Goal: Task Accomplishment & Management: Use online tool/utility

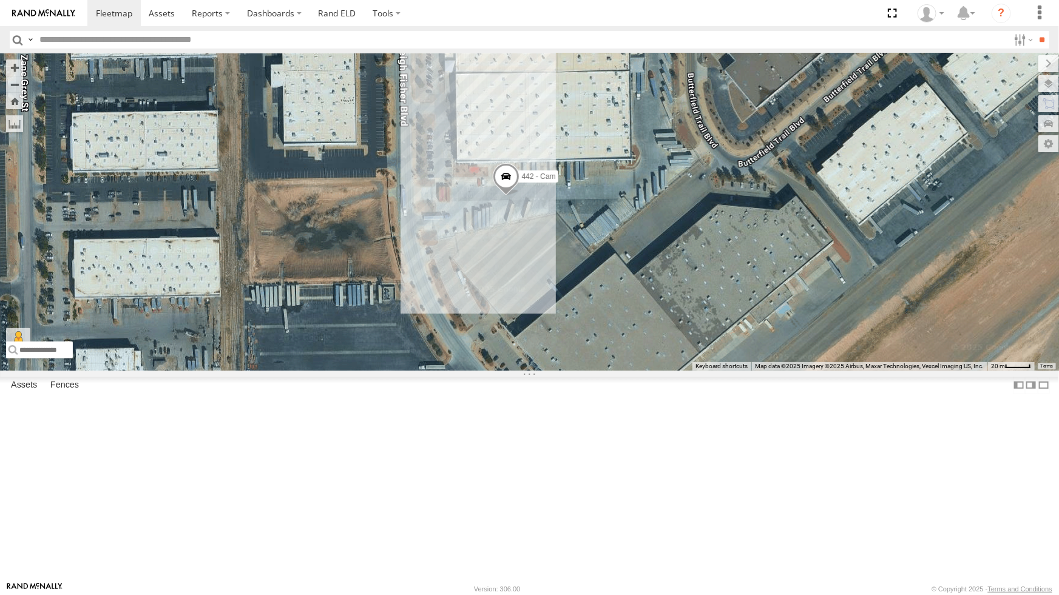
click at [420, 344] on div "442 - Cam" at bounding box center [529, 211] width 1059 height 317
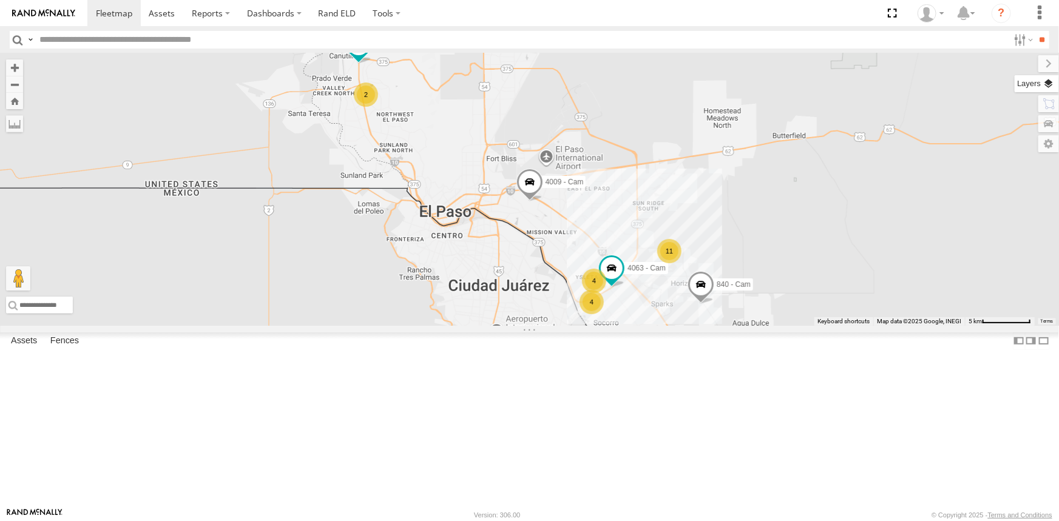
drag, startPoint x: 1047, startPoint y: 86, endPoint x: 123, endPoint y: 0, distance: 928.1
click at [1047, 86] on label at bounding box center [1048, 83] width 21 height 17
click at [0, 0] on div "Overlays" at bounding box center [0, 0] width 0 height 0
click at [0, 0] on div "Basemaps Roadmap Terrain Satellite Satellite + Roadmap" at bounding box center [0, 0] width 0 height 0
click at [0, 0] on span "Basemaps" at bounding box center [0, 0] width 0 height 0
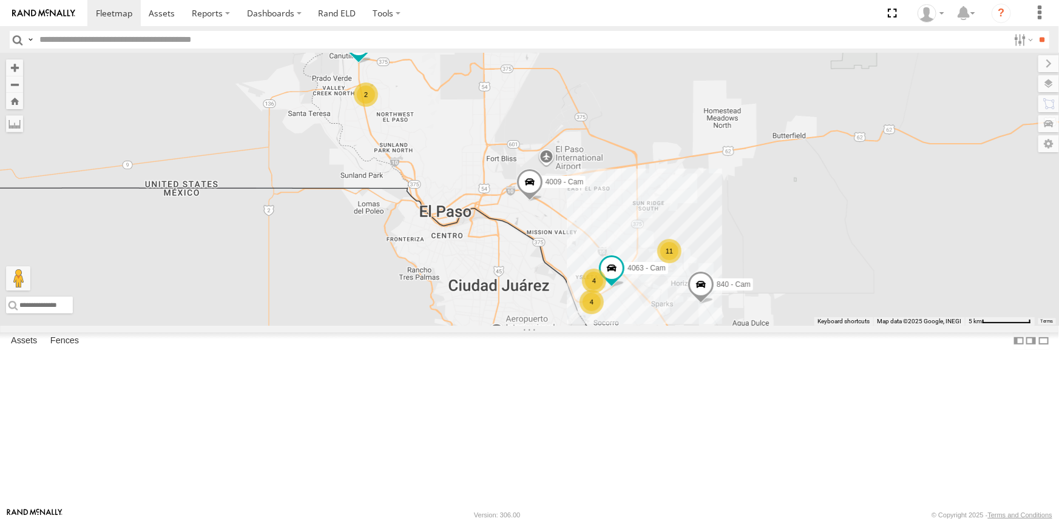
click at [0, 0] on span "Satellite + Roadmap" at bounding box center [0, 0] width 0 height 0
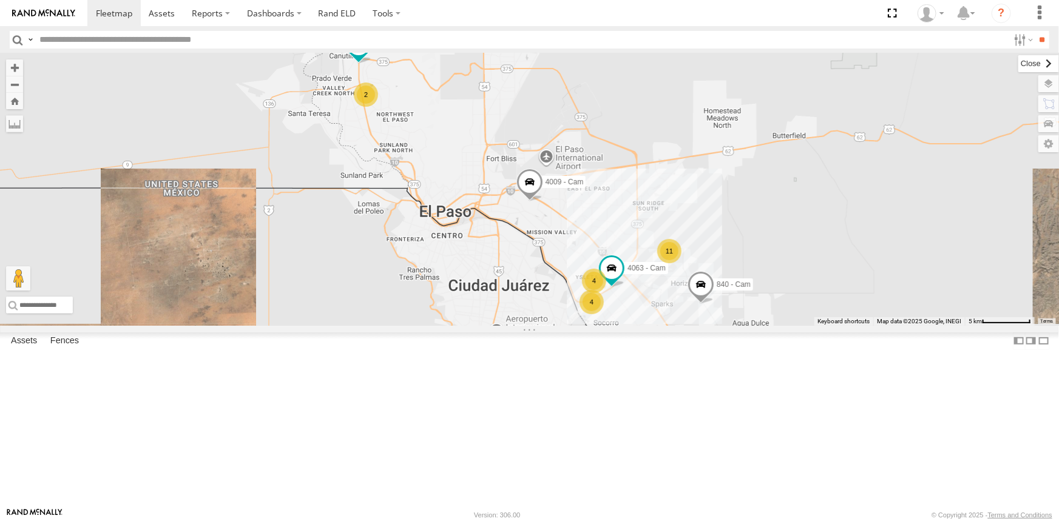
click at [1018, 61] on label at bounding box center [1038, 63] width 41 height 17
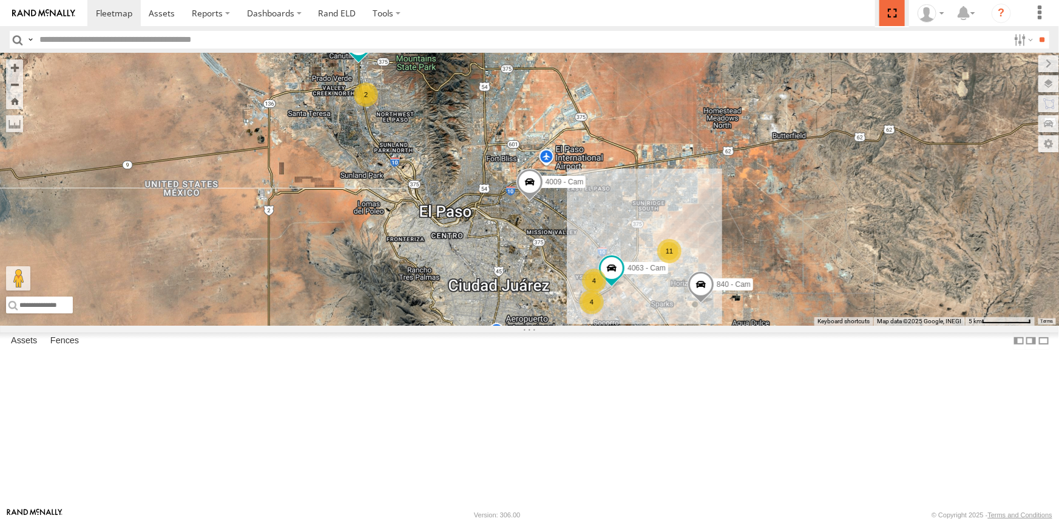
click at [893, 15] on span at bounding box center [891, 13] width 25 height 26
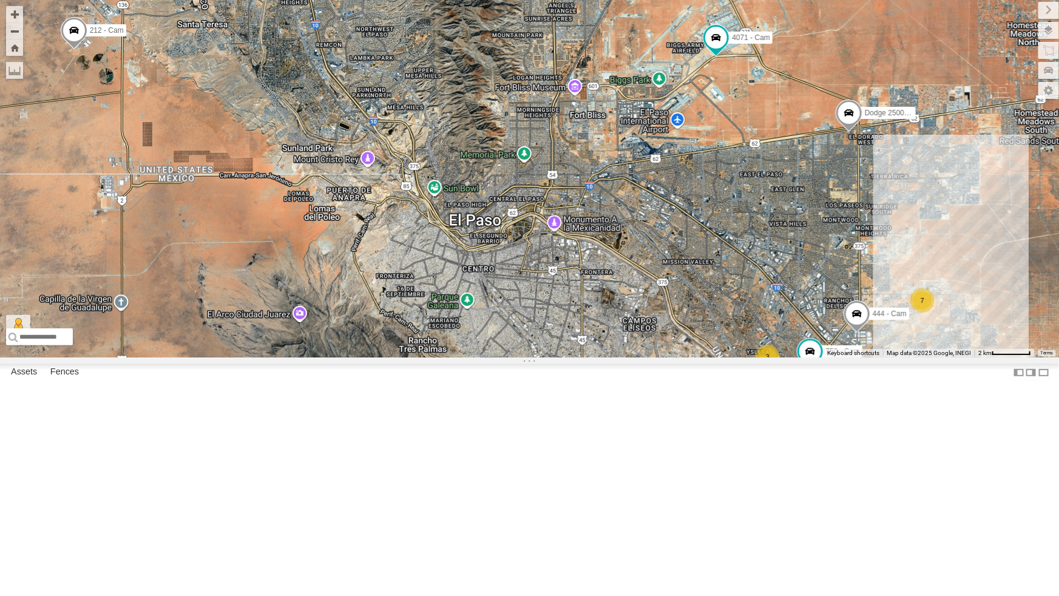
click at [760, 404] on div "5" at bounding box center [757, 392] width 24 height 24
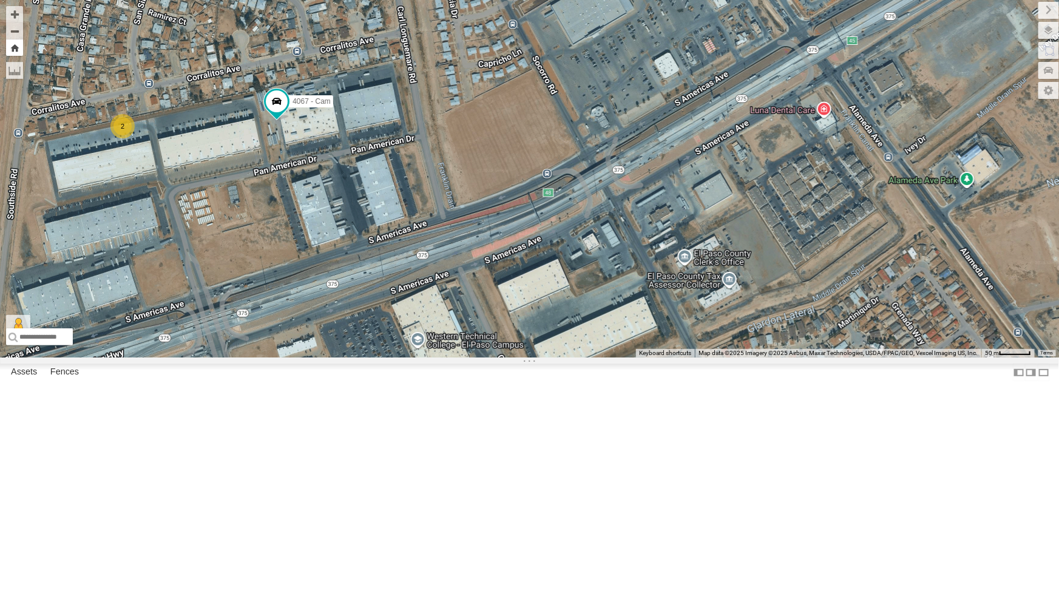
click at [18, 49] on button "Zoom Home" at bounding box center [14, 47] width 17 height 16
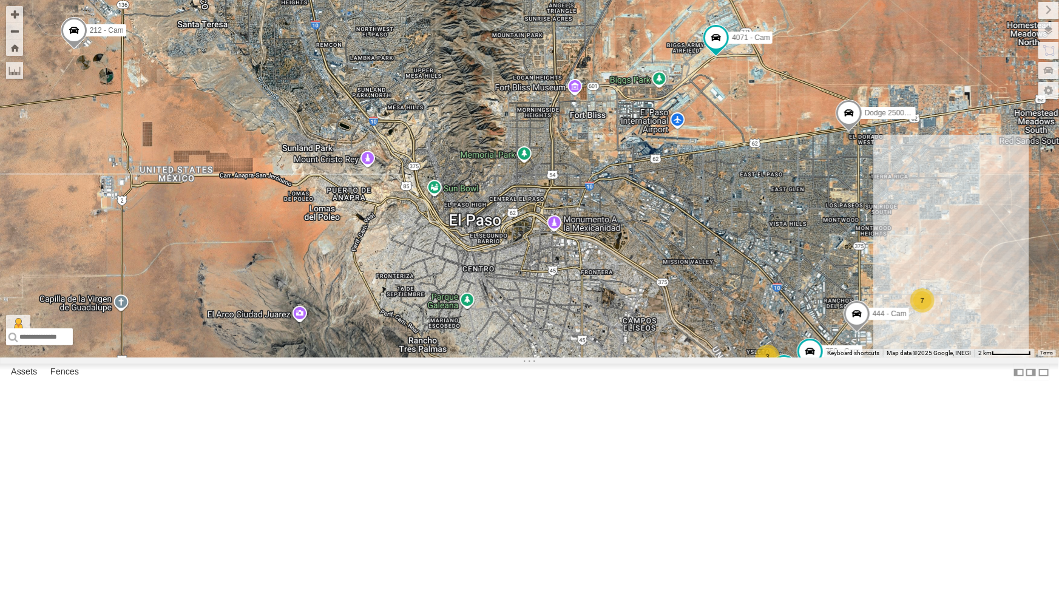
click at [766, 369] on div "3" at bounding box center [767, 357] width 24 height 24
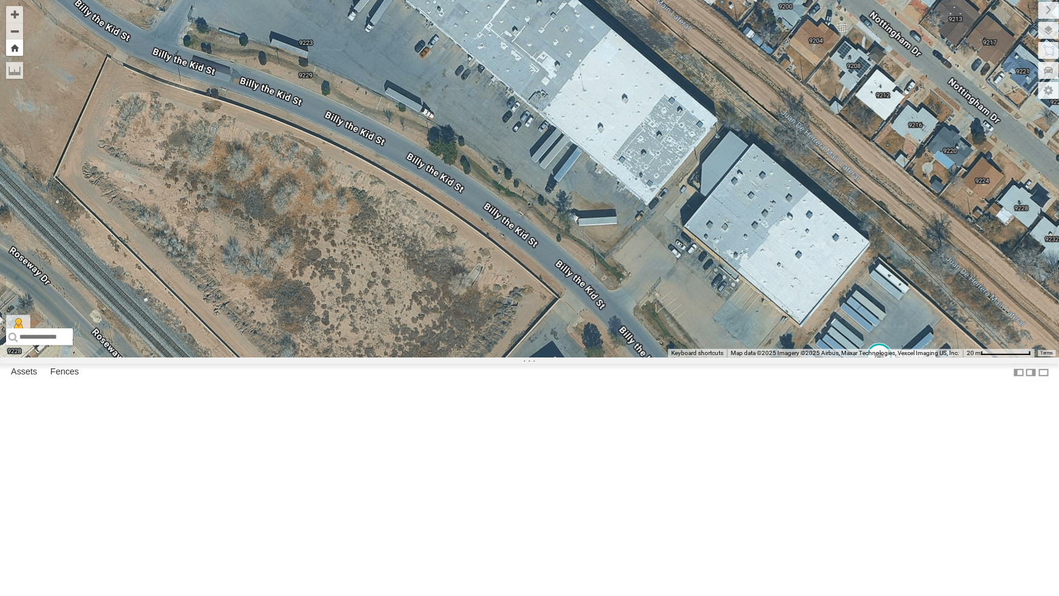
click at [18, 52] on button "Zoom Home" at bounding box center [14, 47] width 17 height 16
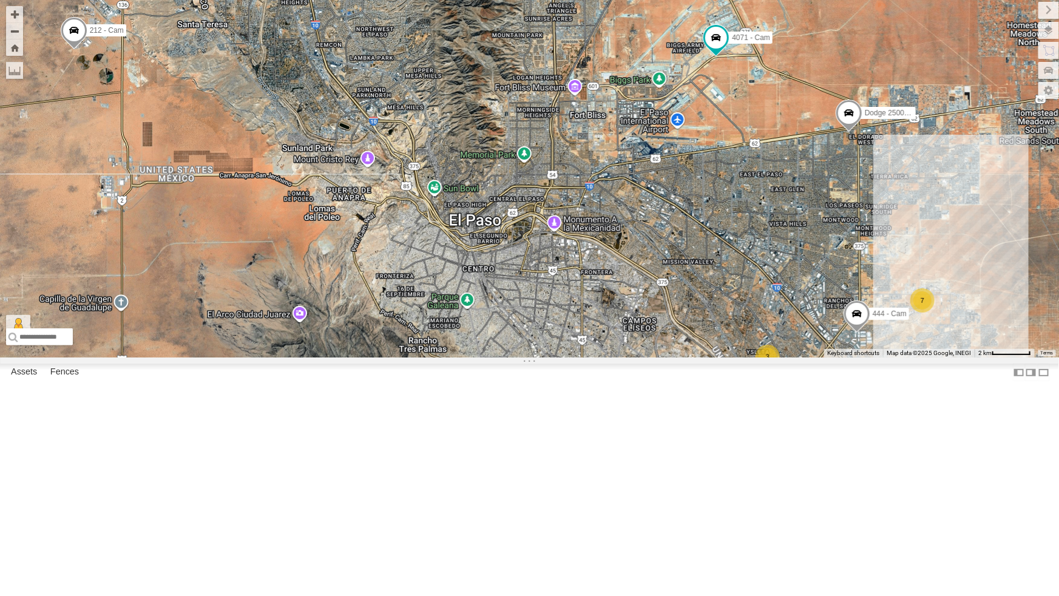
click at [809, 385] on div "2" at bounding box center [807, 373] width 24 height 24
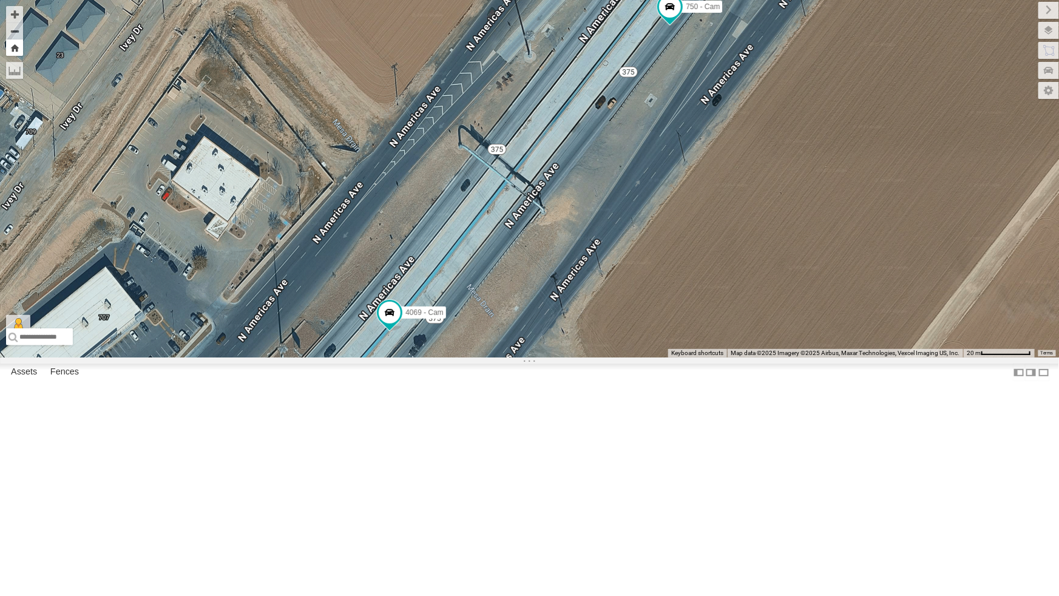
click at [22, 47] on button "Zoom Home" at bounding box center [14, 47] width 17 height 16
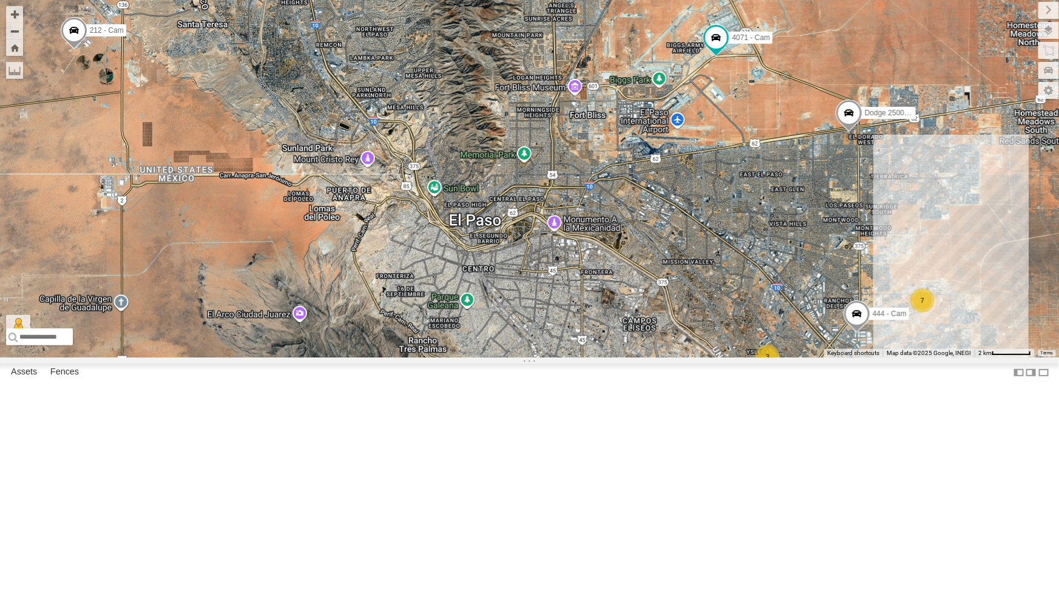
click at [758, 403] on div "5" at bounding box center [757, 391] width 24 height 24
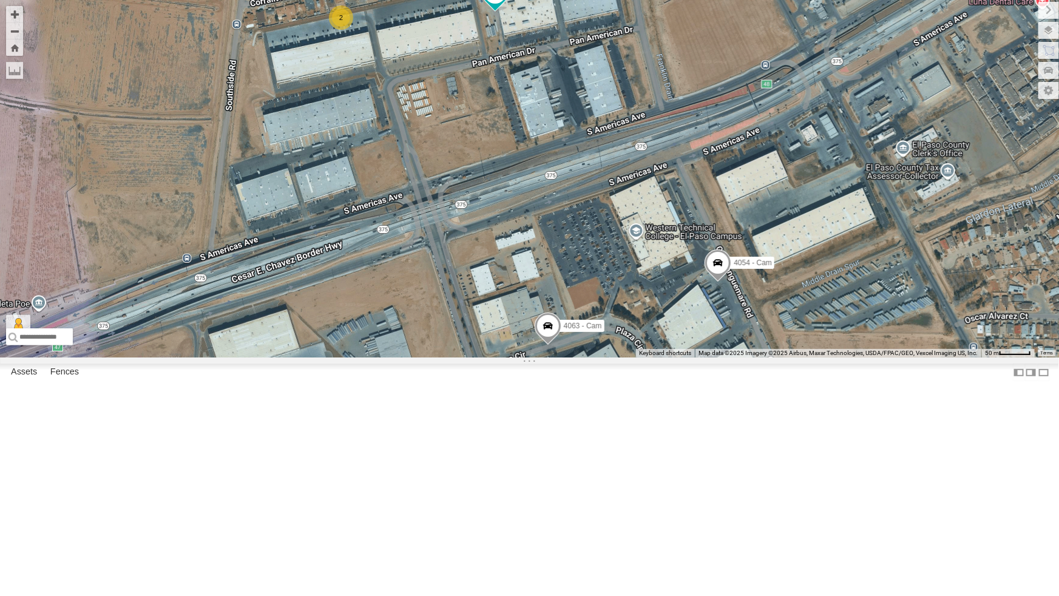
click at [346, 30] on div "2" at bounding box center [341, 17] width 24 height 24
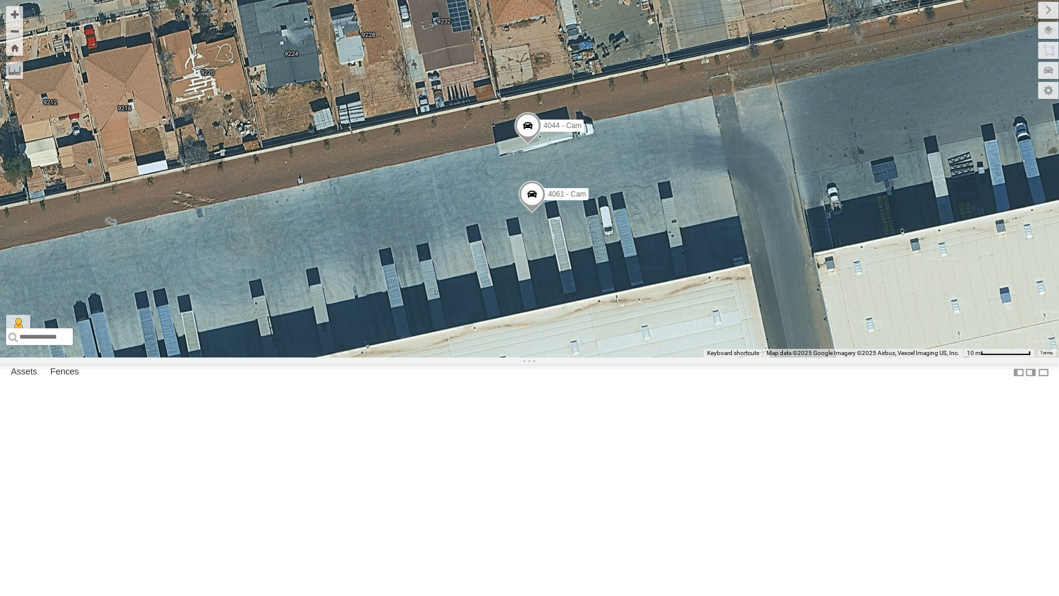
click at [527, 214] on span at bounding box center [532, 197] width 27 height 33
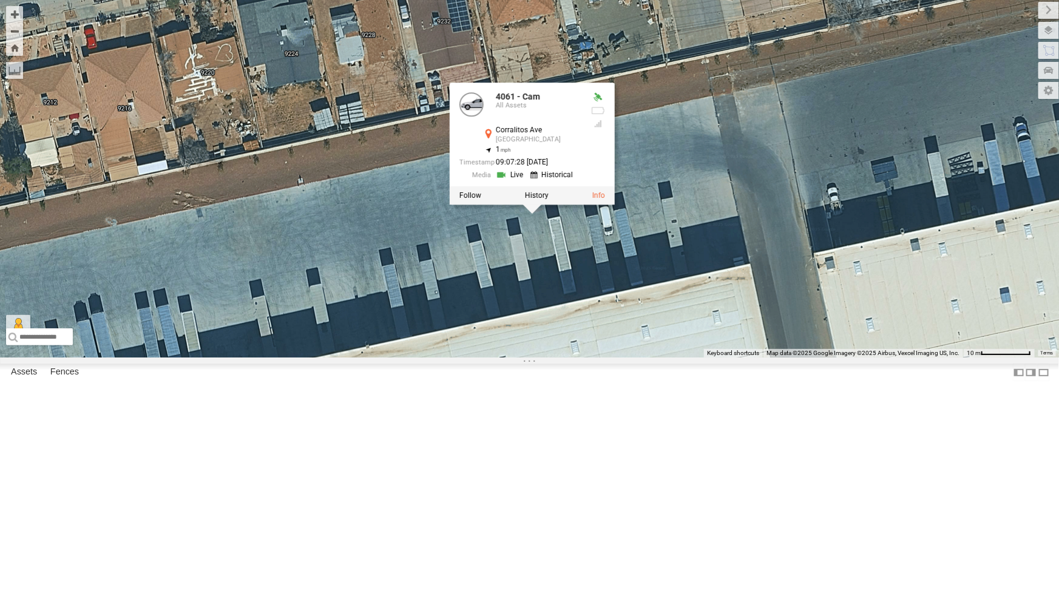
click at [480, 204] on div at bounding box center [532, 195] width 165 height 18
click at [474, 204] on div at bounding box center [532, 195] width 165 height 18
click at [463, 200] on label at bounding box center [470, 195] width 22 height 8
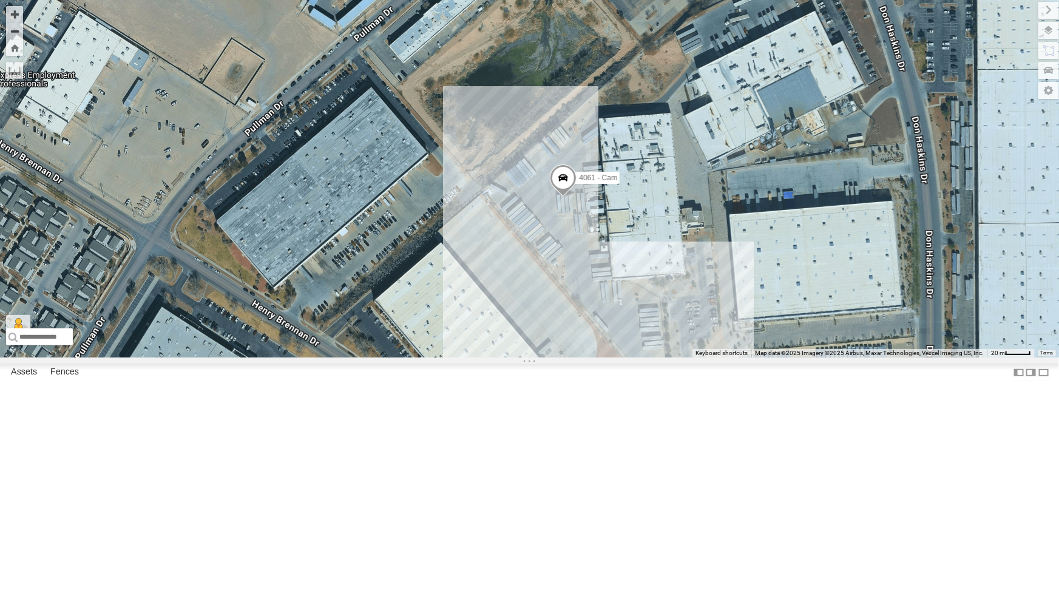
drag, startPoint x: 422, startPoint y: 195, endPoint x: 544, endPoint y: 391, distance: 230.8
click at [544, 357] on div "4061 - Cam" at bounding box center [529, 178] width 1059 height 357
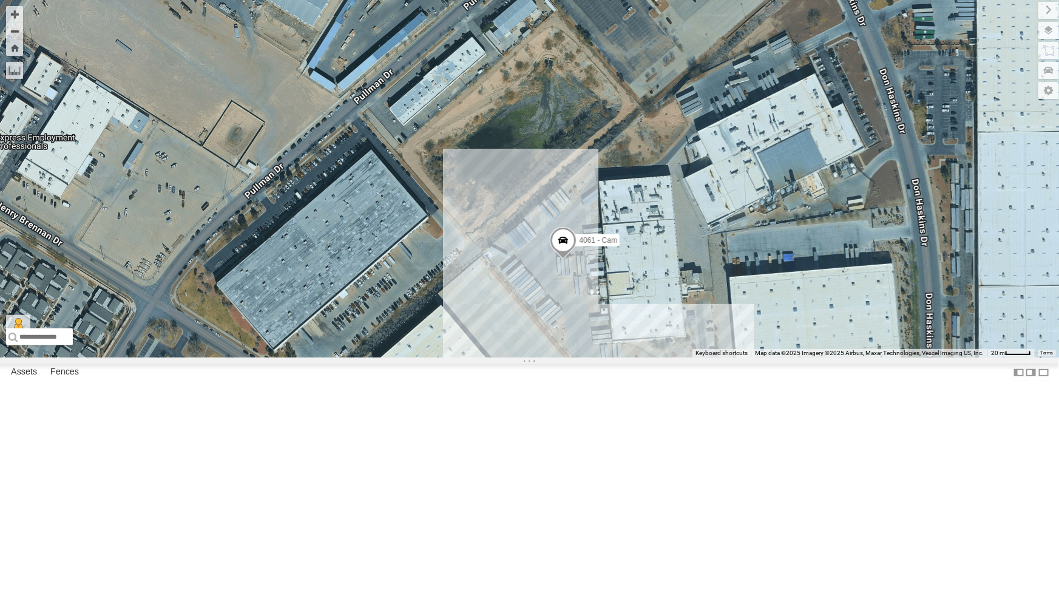
drag, startPoint x: 639, startPoint y: 338, endPoint x: 640, endPoint y: 405, distance: 66.8
click at [640, 357] on div "4061 - Cam" at bounding box center [529, 178] width 1059 height 357
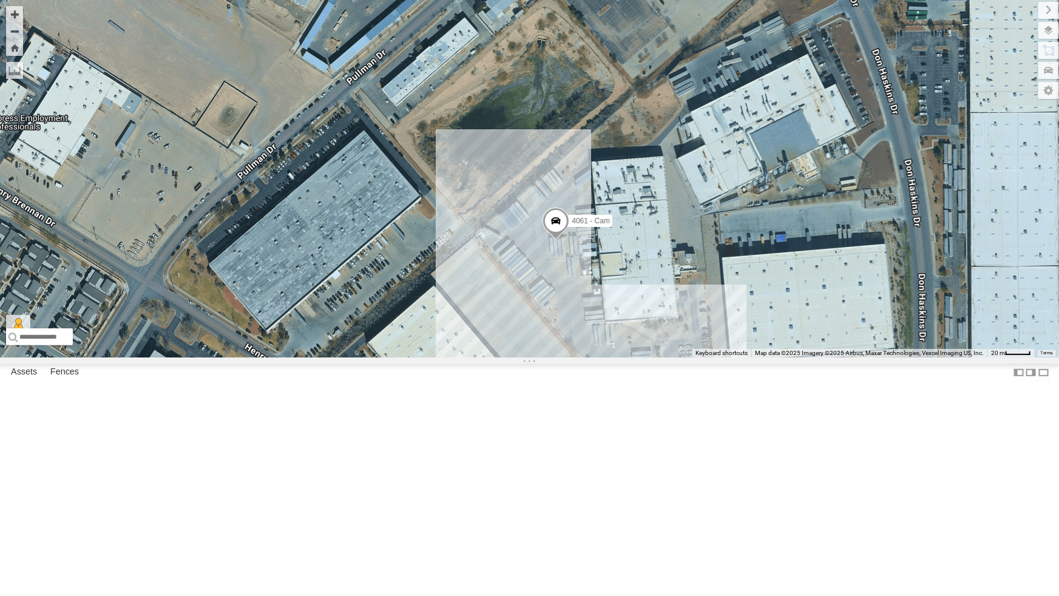
drag, startPoint x: 640, startPoint y: 407, endPoint x: 631, endPoint y: 380, distance: 28.2
click at [631, 357] on div "4061 - Cam" at bounding box center [529, 178] width 1059 height 357
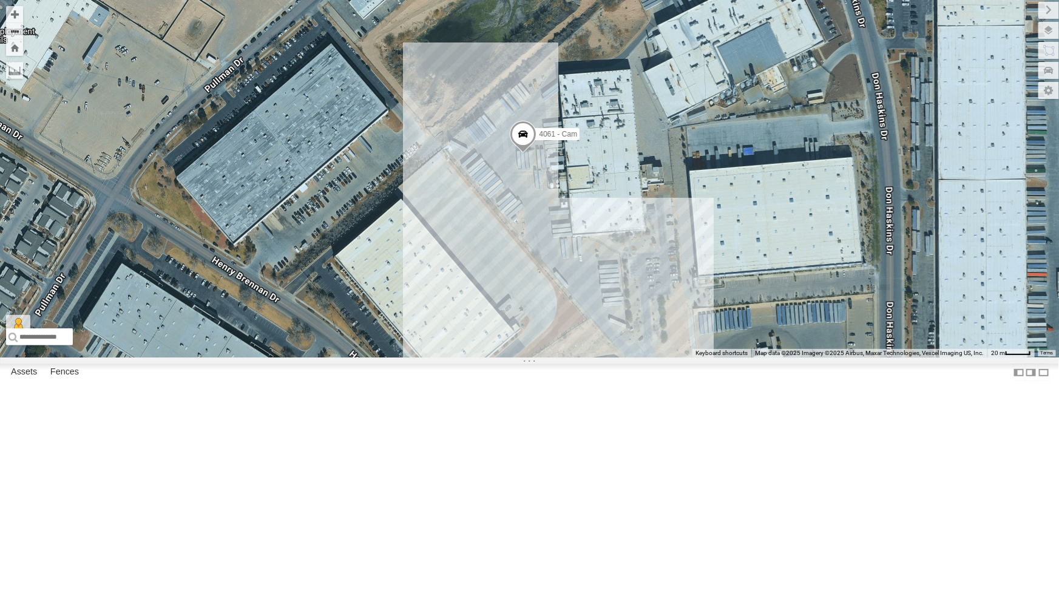
drag, startPoint x: 655, startPoint y: 419, endPoint x: 636, endPoint y: 357, distance: 64.9
click at [636, 357] on div "4061 - Cam" at bounding box center [529, 178] width 1059 height 357
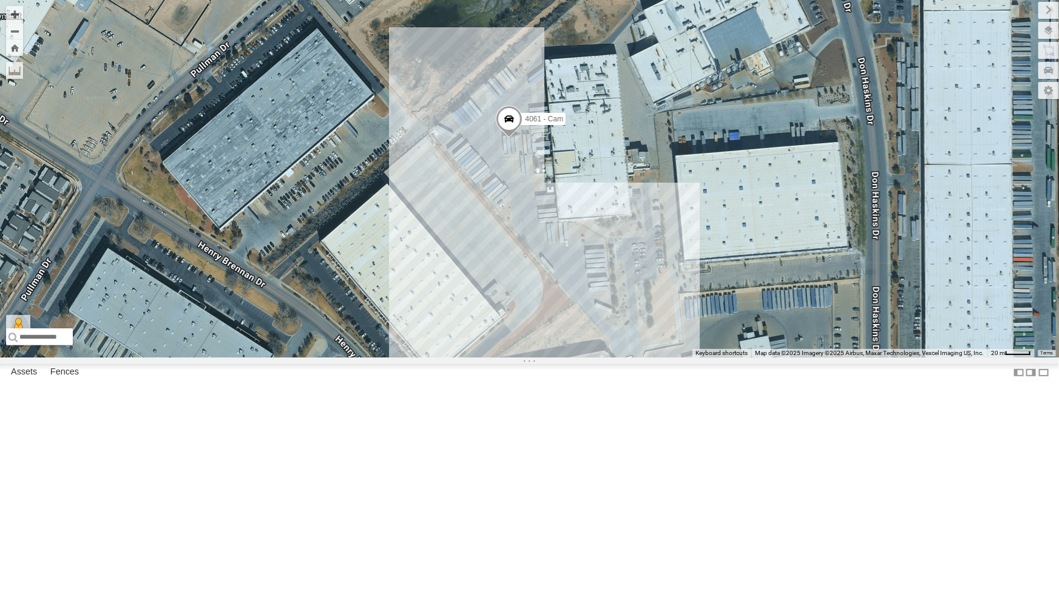
drag, startPoint x: 652, startPoint y: 382, endPoint x: 641, endPoint y: 370, distance: 16.7
click at [641, 357] on div "4061 - Cam" at bounding box center [529, 178] width 1059 height 357
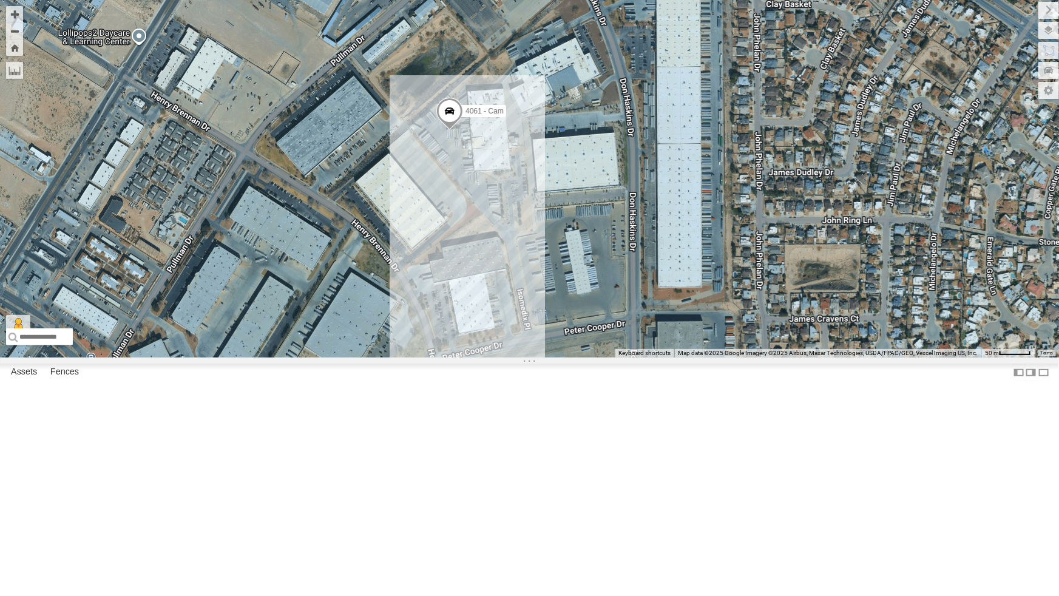
drag, startPoint x: 600, startPoint y: 389, endPoint x: 462, endPoint y: 357, distance: 142.0
click at [462, 357] on div "4061 - Cam" at bounding box center [529, 178] width 1059 height 357
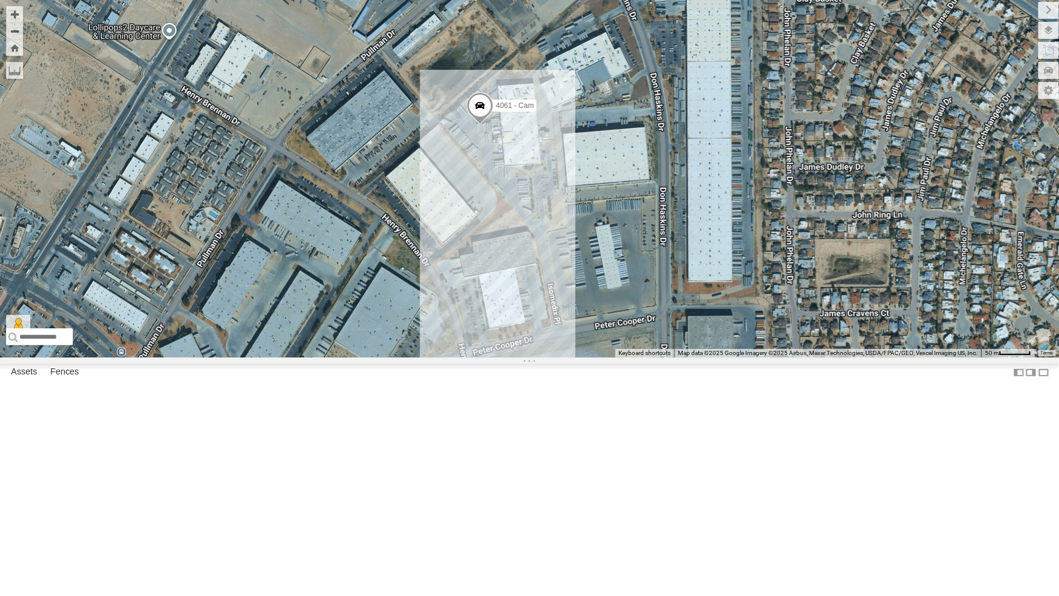
drag, startPoint x: 534, startPoint y: 351, endPoint x: 567, endPoint y: 346, distance: 33.2
click at [567, 346] on div "4061 - Cam" at bounding box center [529, 178] width 1059 height 357
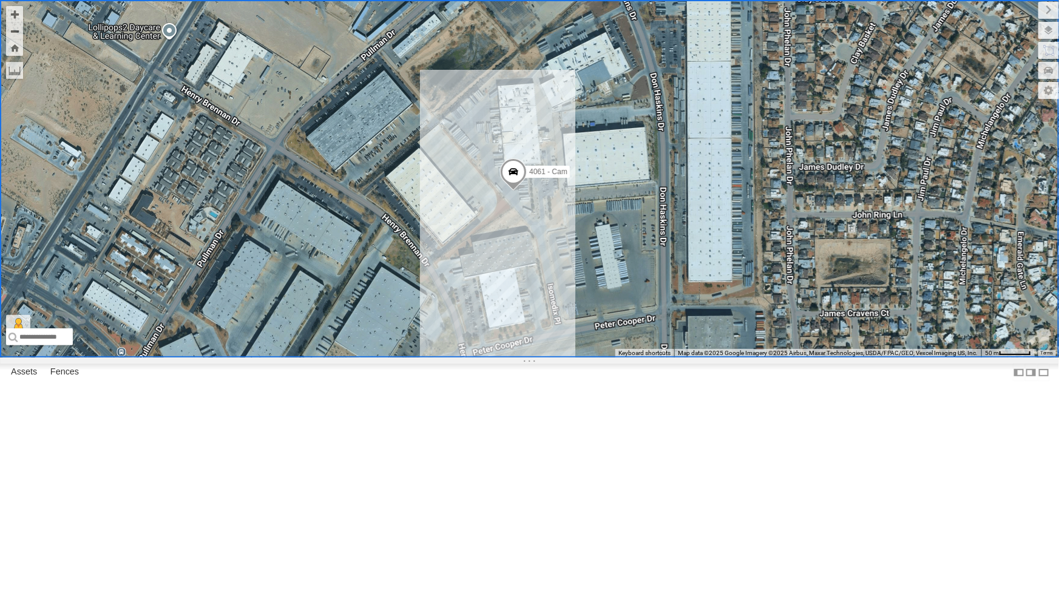
click at [558, 322] on div "4061 - Cam" at bounding box center [529, 178] width 1059 height 357
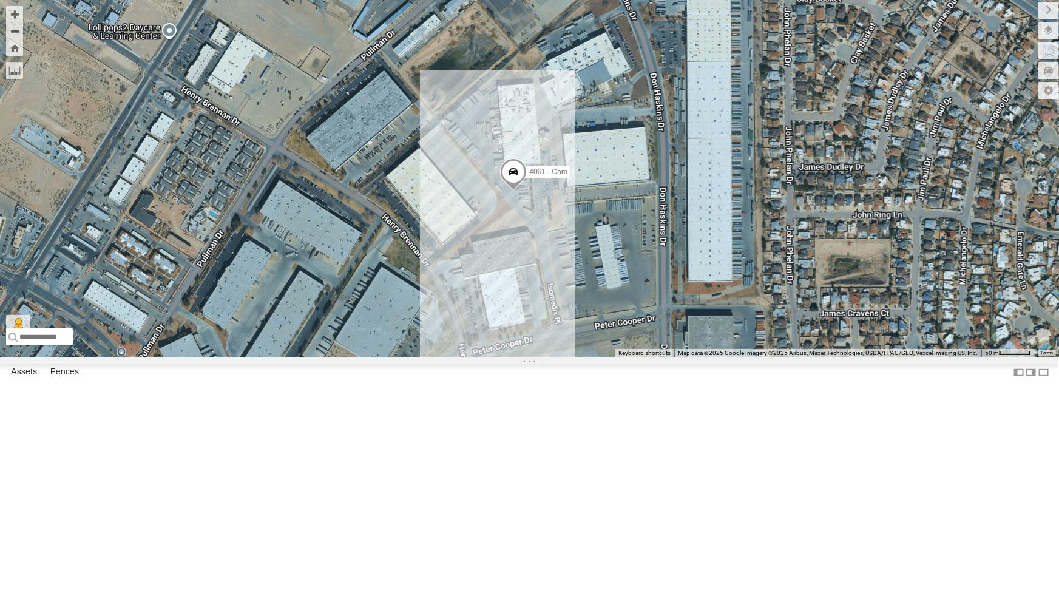
click at [558, 322] on div "4061 - Cam" at bounding box center [529, 178] width 1059 height 357
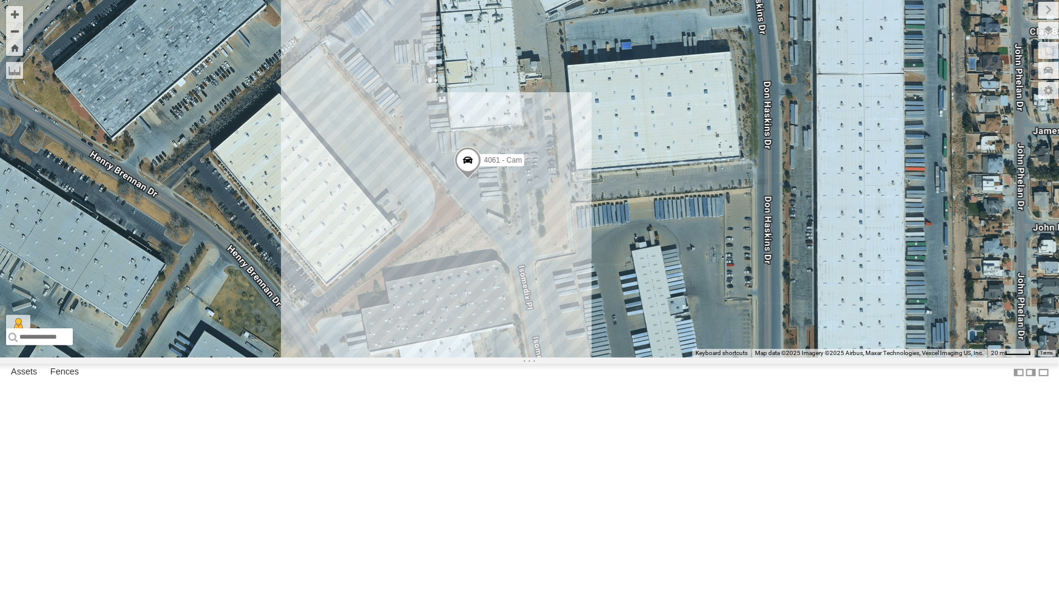
click at [530, 348] on div "4061 - Cam" at bounding box center [529, 178] width 1059 height 357
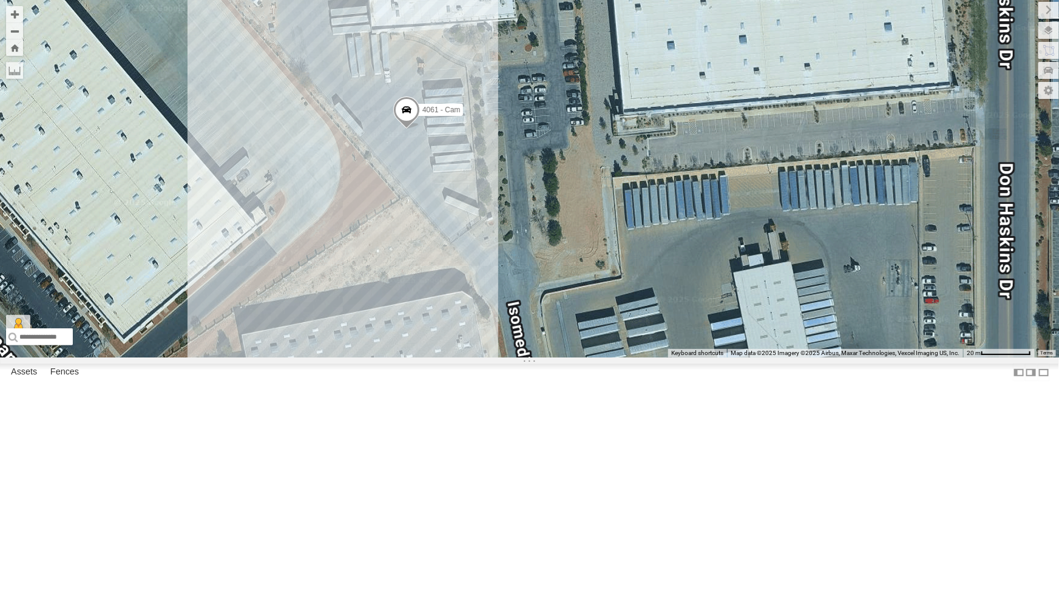
drag, startPoint x: 490, startPoint y: 342, endPoint x: 579, endPoint y: 368, distance: 92.9
click at [561, 357] on div "4061 - Cam" at bounding box center [529, 178] width 1059 height 357
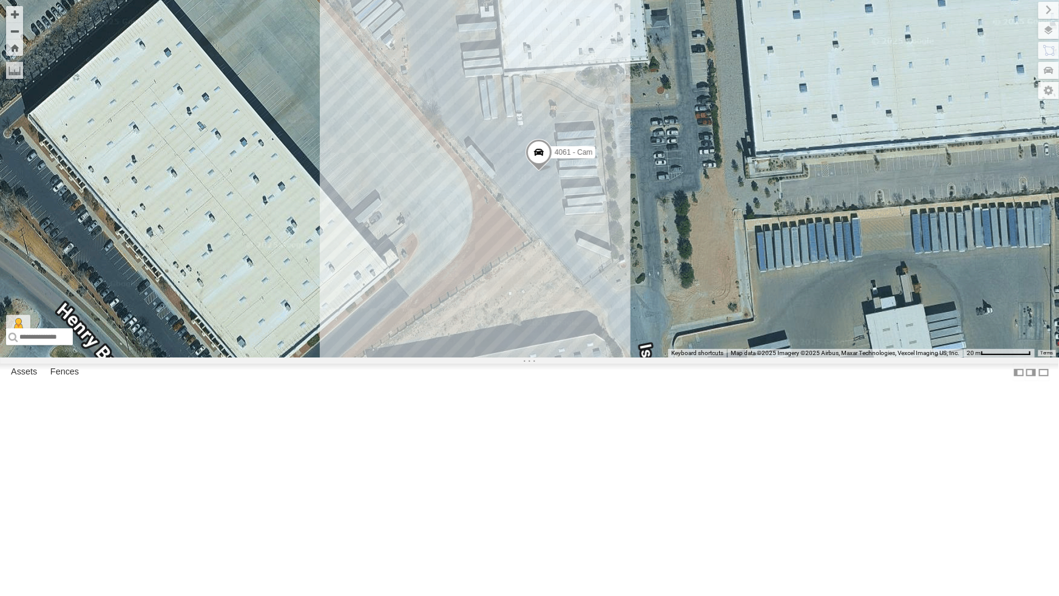
drag, startPoint x: 596, startPoint y: 374, endPoint x: 606, endPoint y: 376, distance: 10.0
click at [606, 357] on div "4061 - Cam" at bounding box center [529, 178] width 1059 height 357
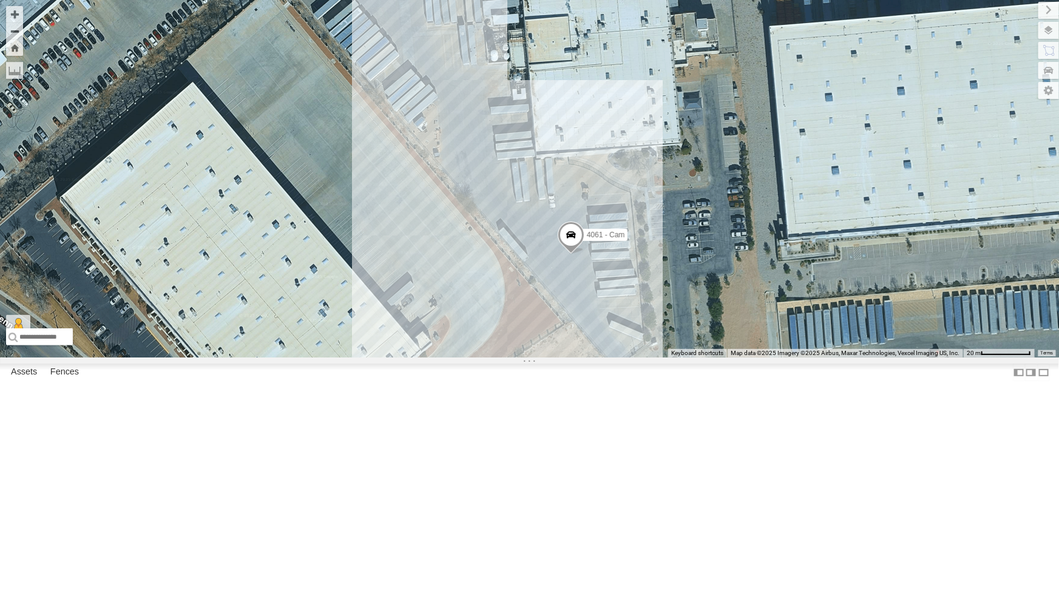
drag, startPoint x: 687, startPoint y: 334, endPoint x: 720, endPoint y: 422, distance: 93.9
click at [720, 357] on div "4061 - Cam" at bounding box center [529, 178] width 1059 height 357
click at [12, 27] on button "Zoom out" at bounding box center [14, 30] width 17 height 17
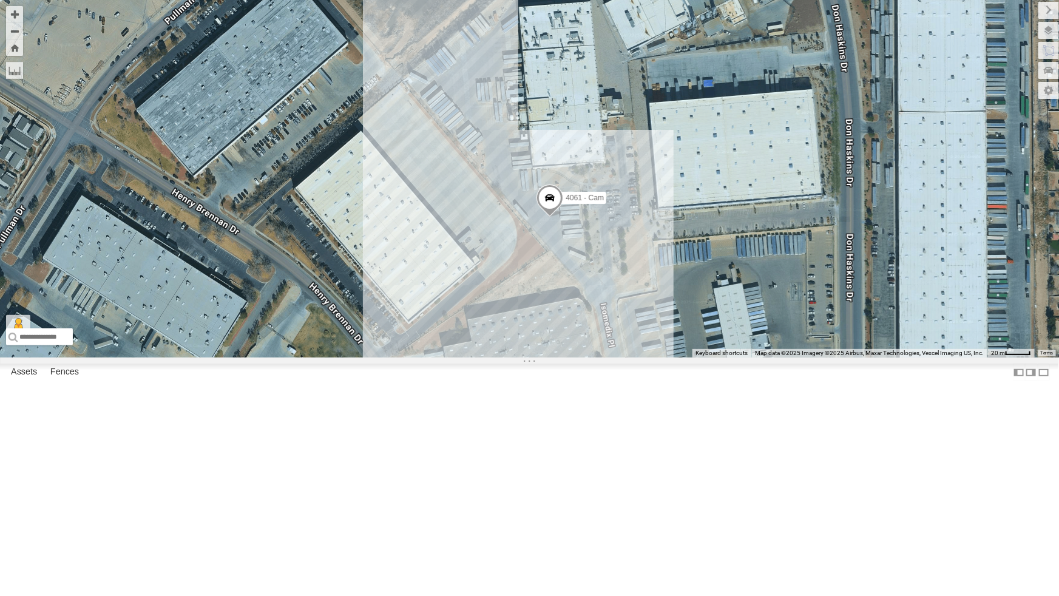
click at [608, 357] on div "4061 - Cam" at bounding box center [529, 178] width 1059 height 357
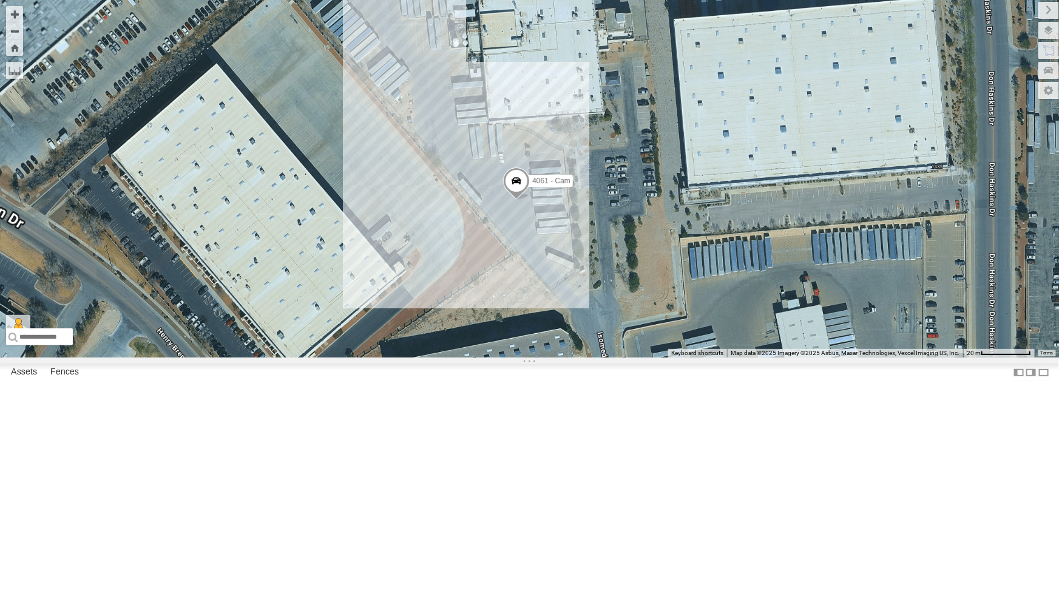
click at [608, 357] on div "4061 - Cam" at bounding box center [529, 178] width 1059 height 357
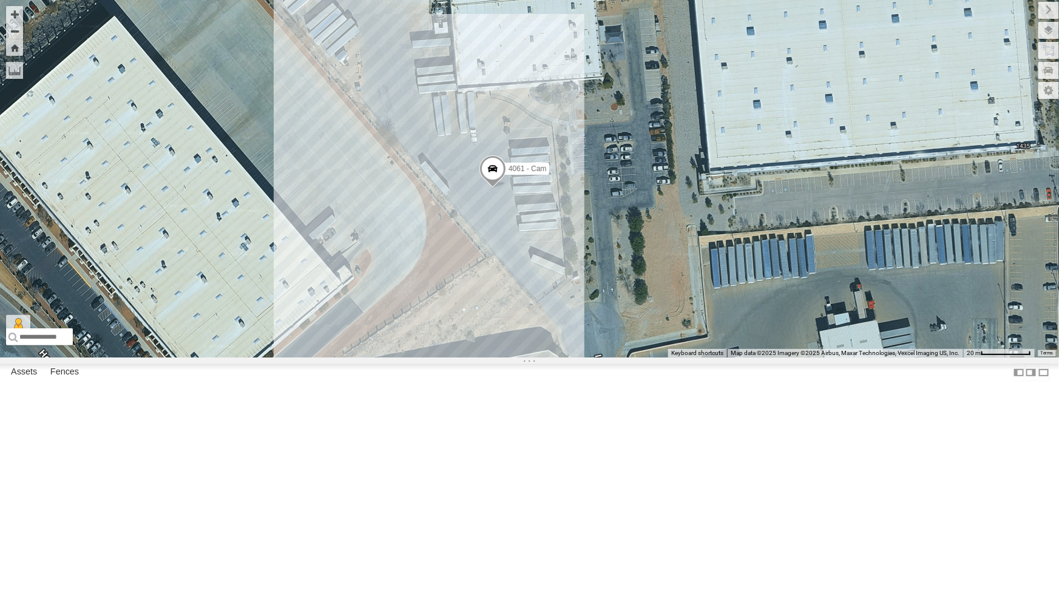
click at [608, 357] on div "4061 - Cam" at bounding box center [529, 178] width 1059 height 357
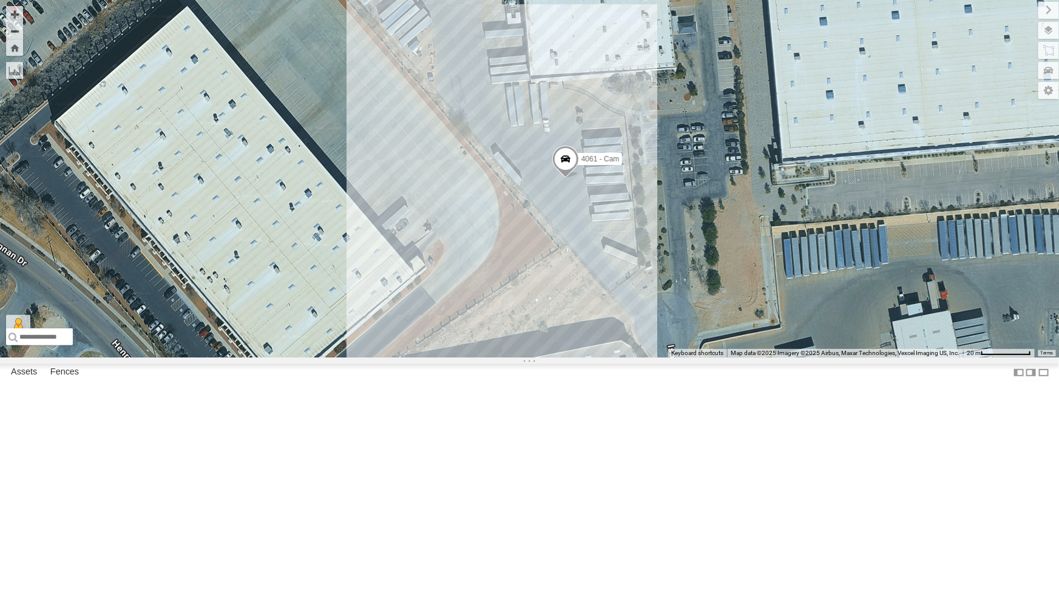
drag, startPoint x: 587, startPoint y: 386, endPoint x: 661, endPoint y: 376, distance: 74.7
click at [661, 357] on div "4061 - Cam" at bounding box center [529, 178] width 1059 height 357
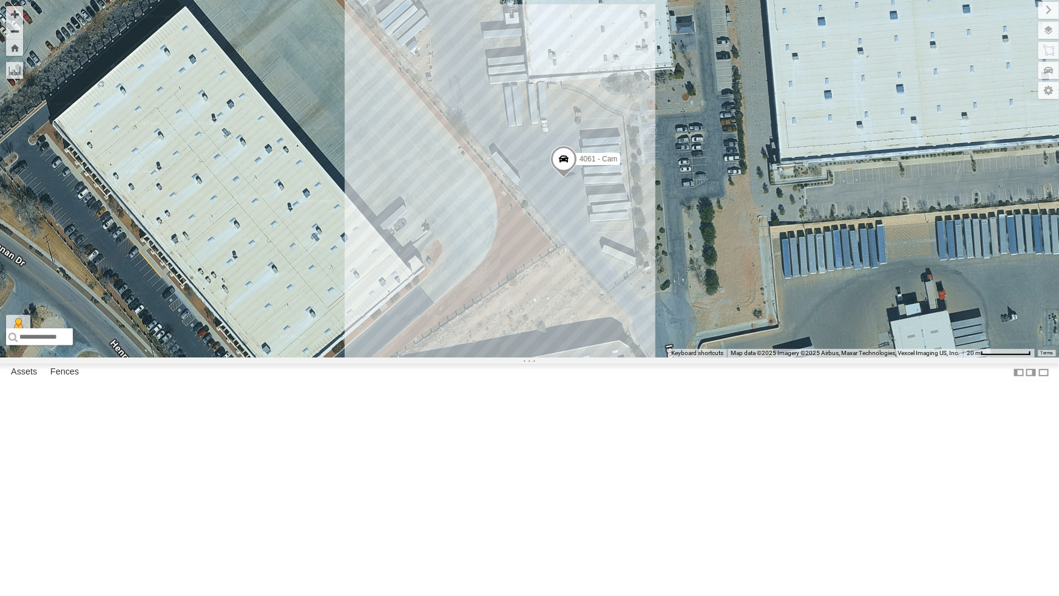
click at [562, 334] on div "4061 - Cam" at bounding box center [529, 178] width 1059 height 357
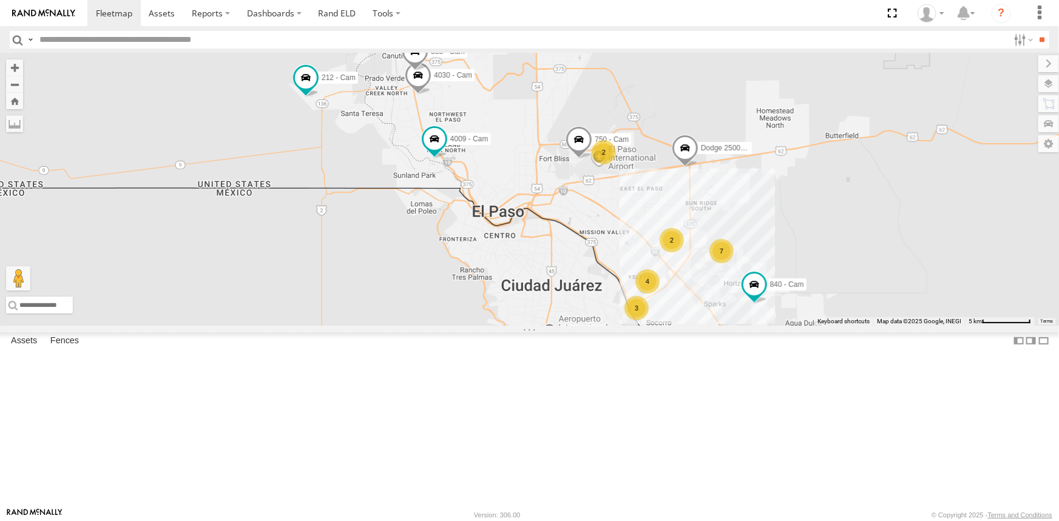
click at [719, 263] on div "7" at bounding box center [721, 251] width 24 height 24
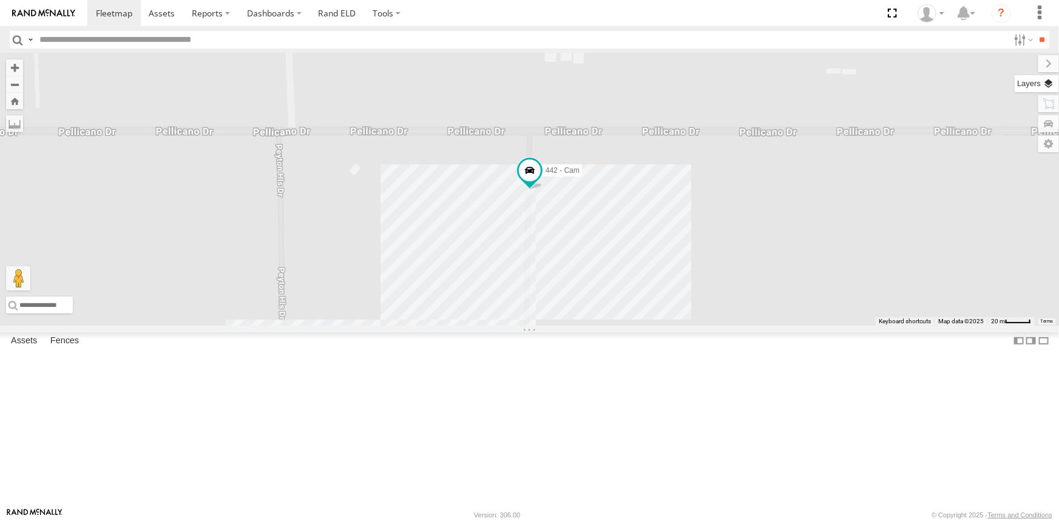
click at [1043, 85] on label at bounding box center [1037, 83] width 44 height 17
click at [0, 0] on span "Basemaps" at bounding box center [0, 0] width 0 height 0
click at [0, 0] on span "Satellite + Roadmap" at bounding box center [0, 0] width 0 height 0
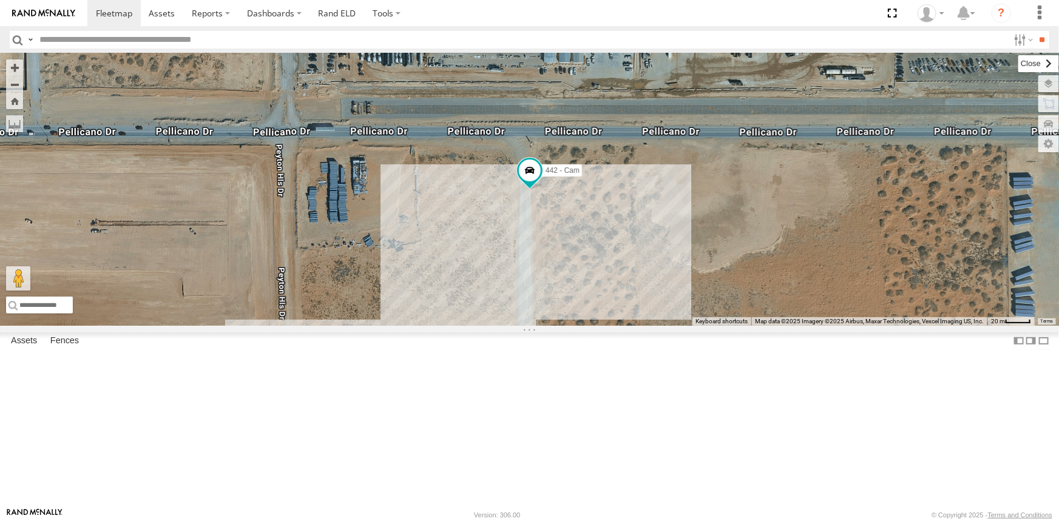
click at [1018, 64] on label at bounding box center [1038, 63] width 41 height 17
click at [890, 12] on span at bounding box center [891, 13] width 25 height 26
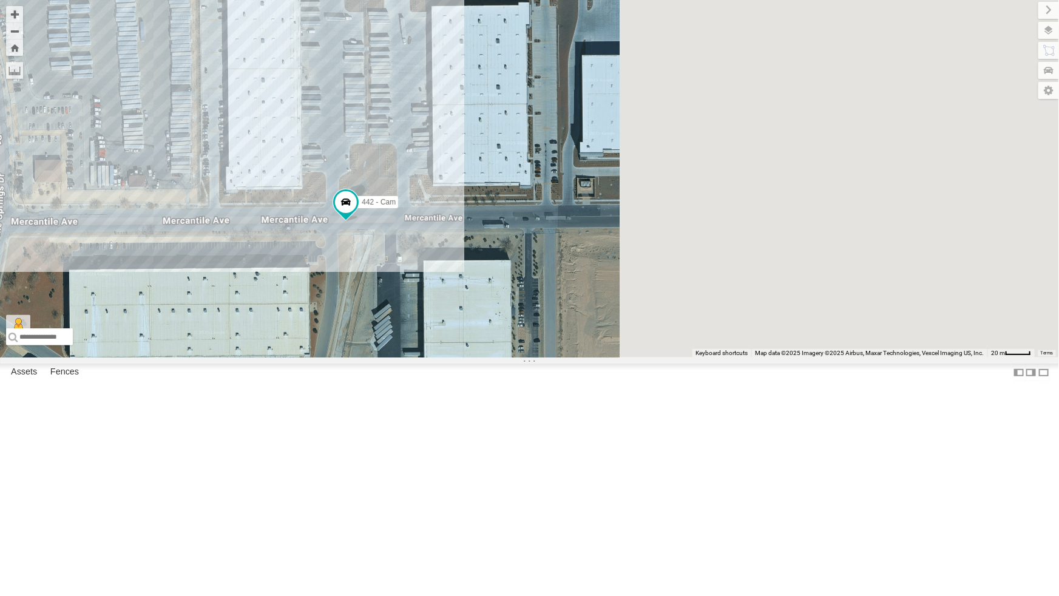
drag, startPoint x: 635, startPoint y: 408, endPoint x: 163, endPoint y: 457, distance: 474.6
click at [163, 357] on div "442 - Cam" at bounding box center [529, 178] width 1059 height 357
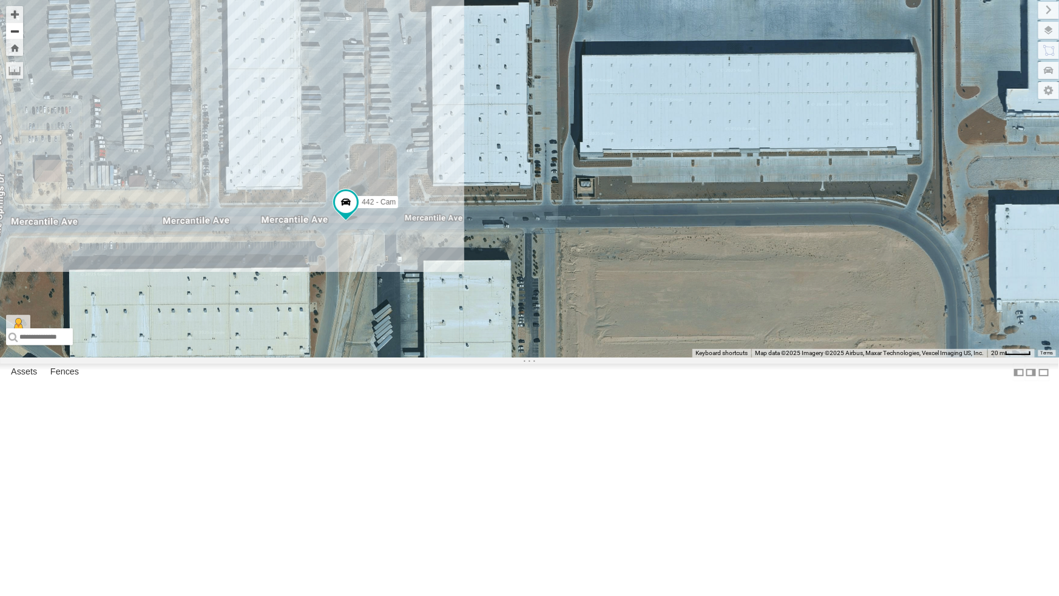
click at [15, 29] on button "Zoom out" at bounding box center [14, 30] width 17 height 17
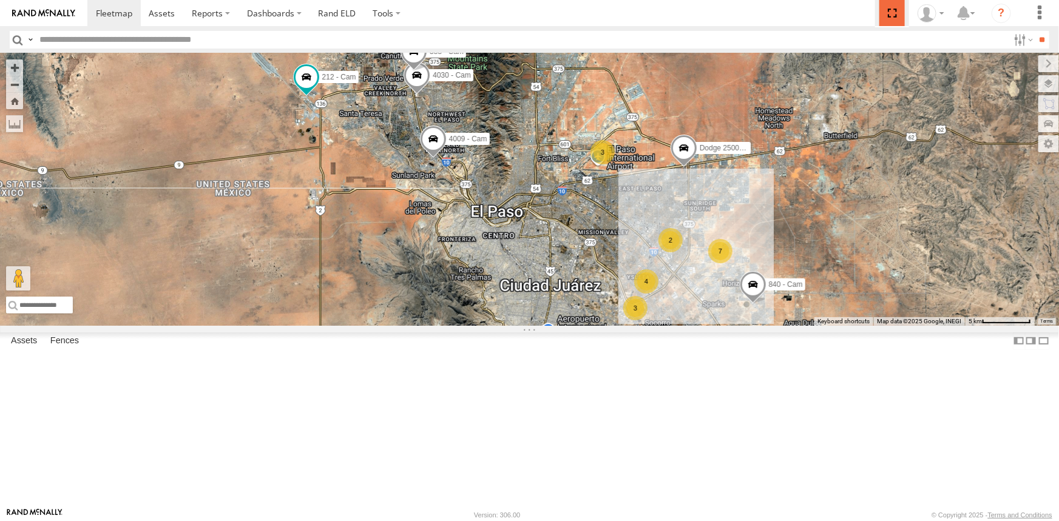
click at [892, 14] on span at bounding box center [891, 13] width 25 height 26
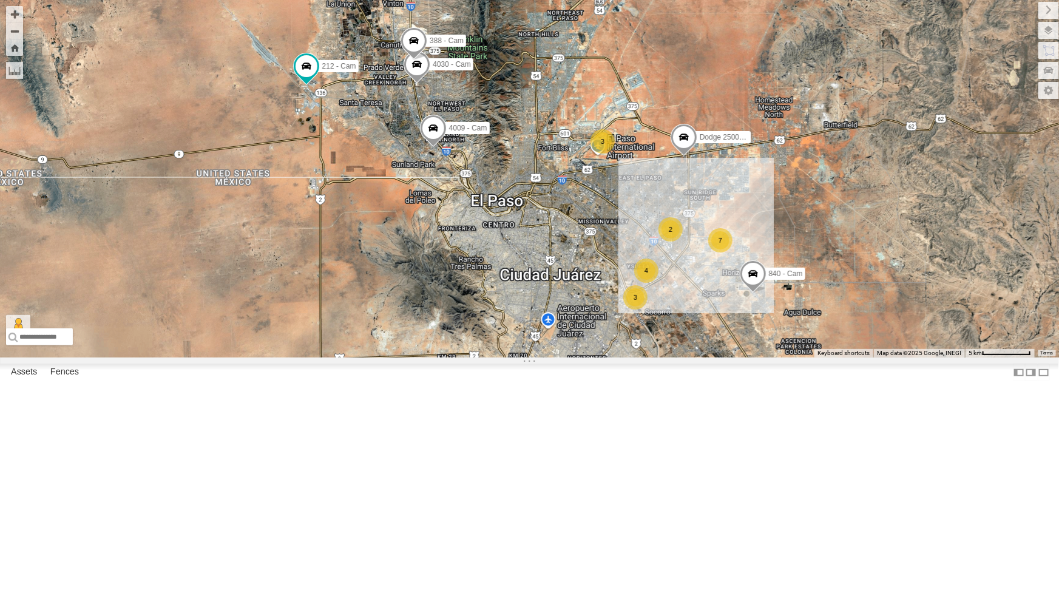
click at [643, 283] on div "4" at bounding box center [646, 270] width 24 height 24
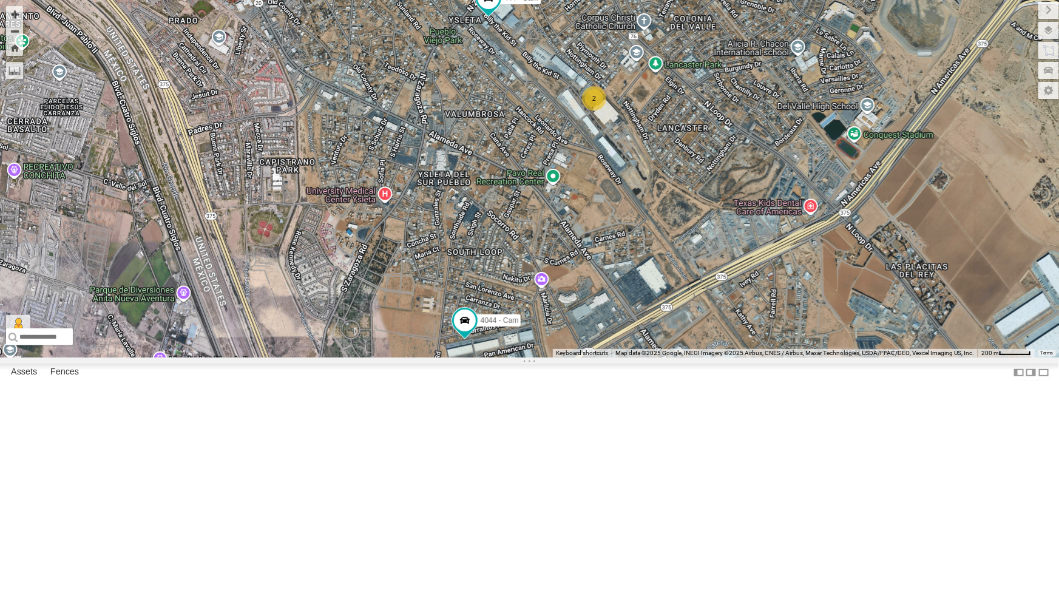
click at [592, 110] on div "2" at bounding box center [594, 98] width 24 height 24
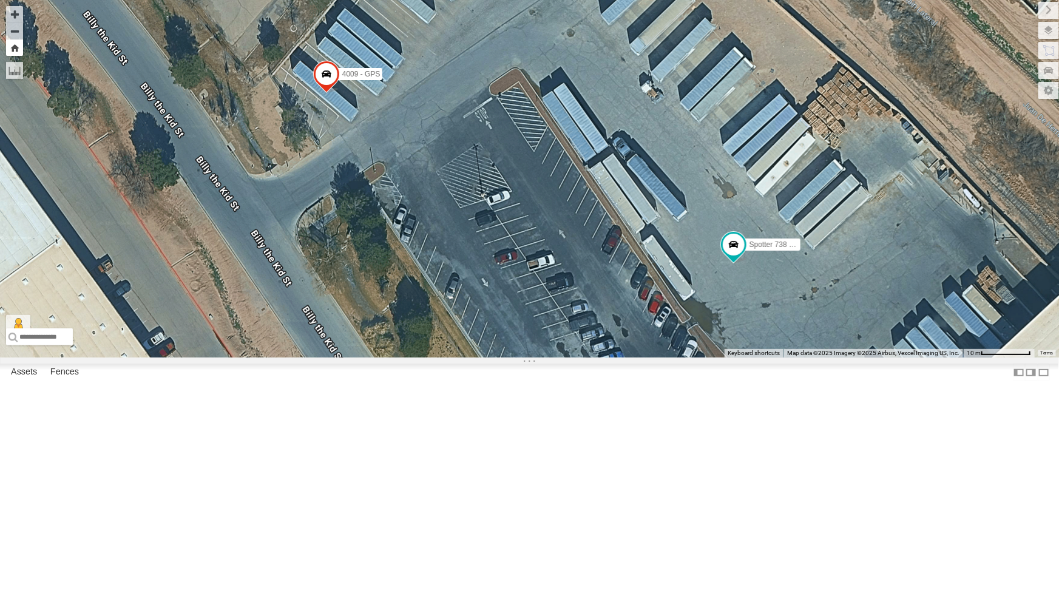
click at [15, 55] on button "Zoom Home" at bounding box center [14, 47] width 17 height 16
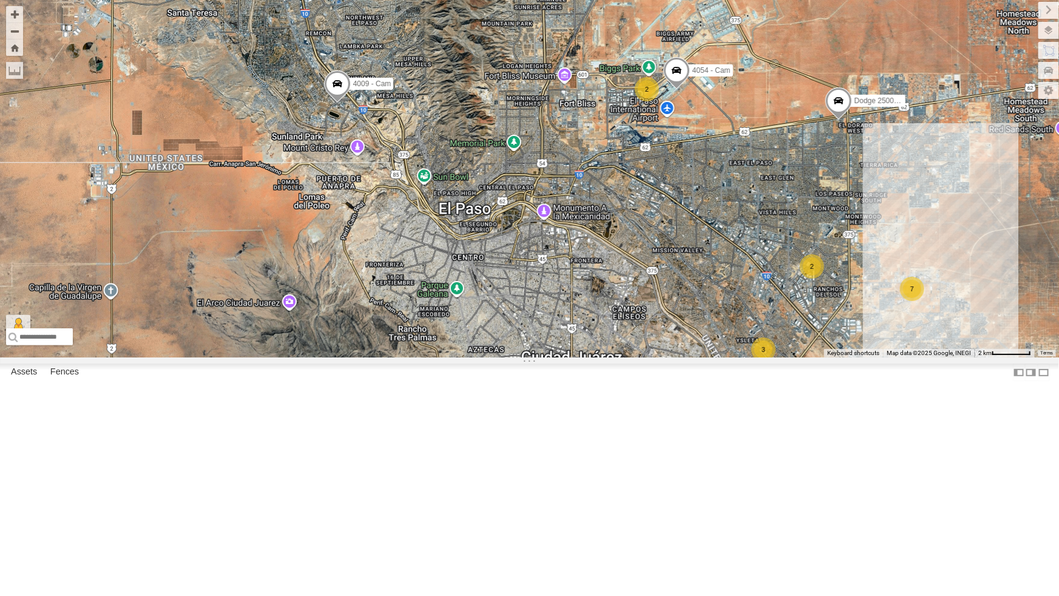
click at [766, 362] on div "3" at bounding box center [763, 349] width 24 height 24
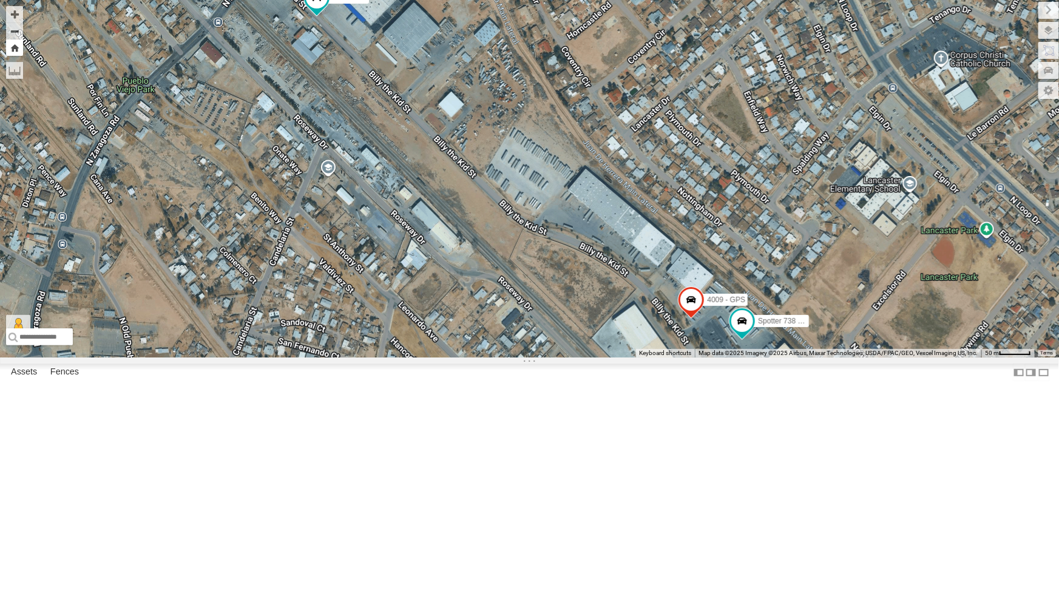
click at [15, 46] on button "Zoom Home" at bounding box center [14, 47] width 17 height 16
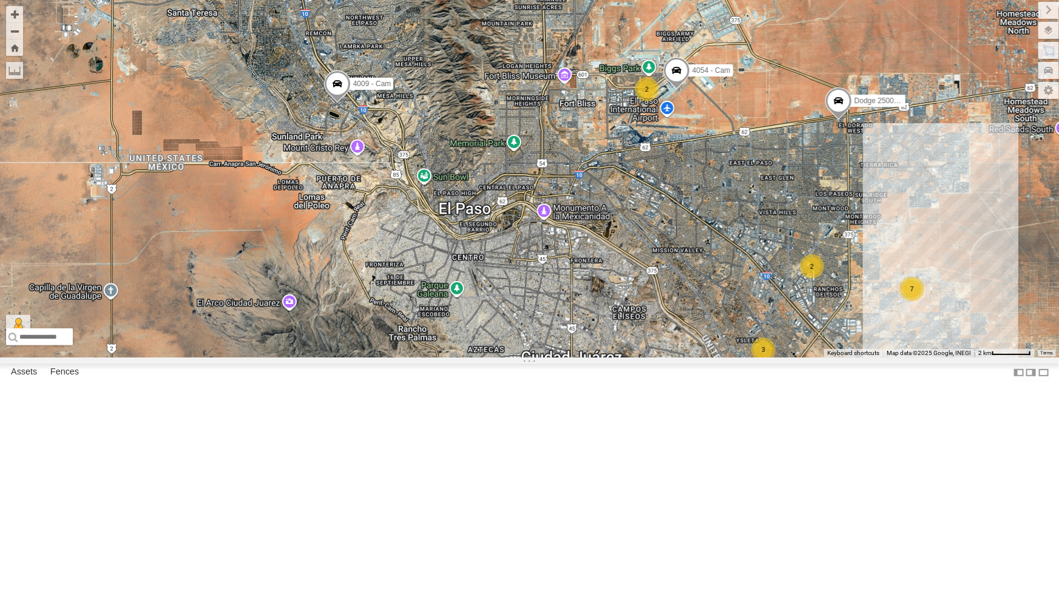
click at [743, 392] on div "3" at bounding box center [747, 380] width 24 height 24
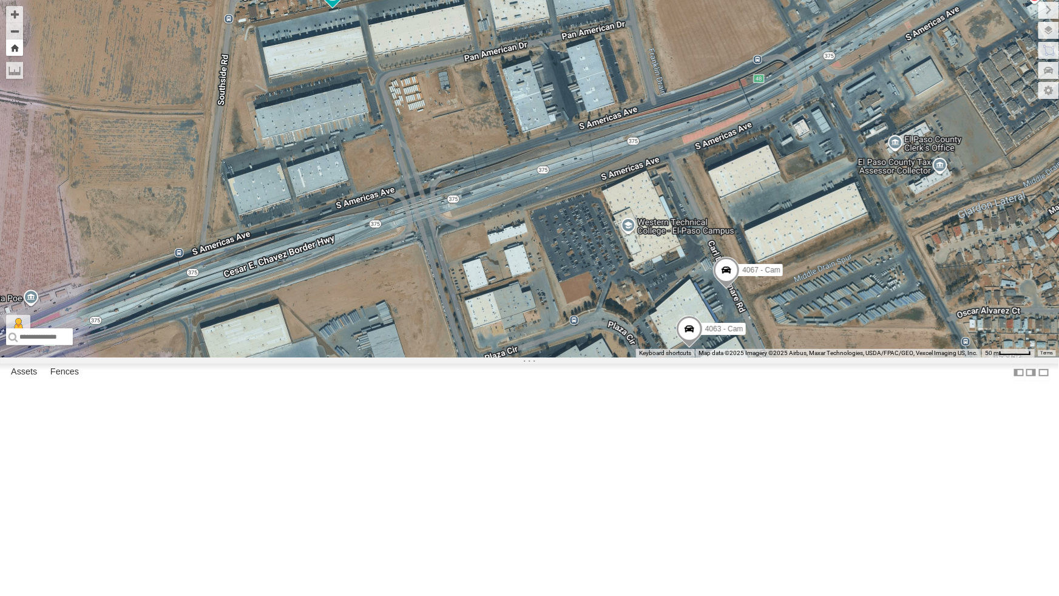
click at [10, 53] on button "Zoom Home" at bounding box center [14, 47] width 17 height 16
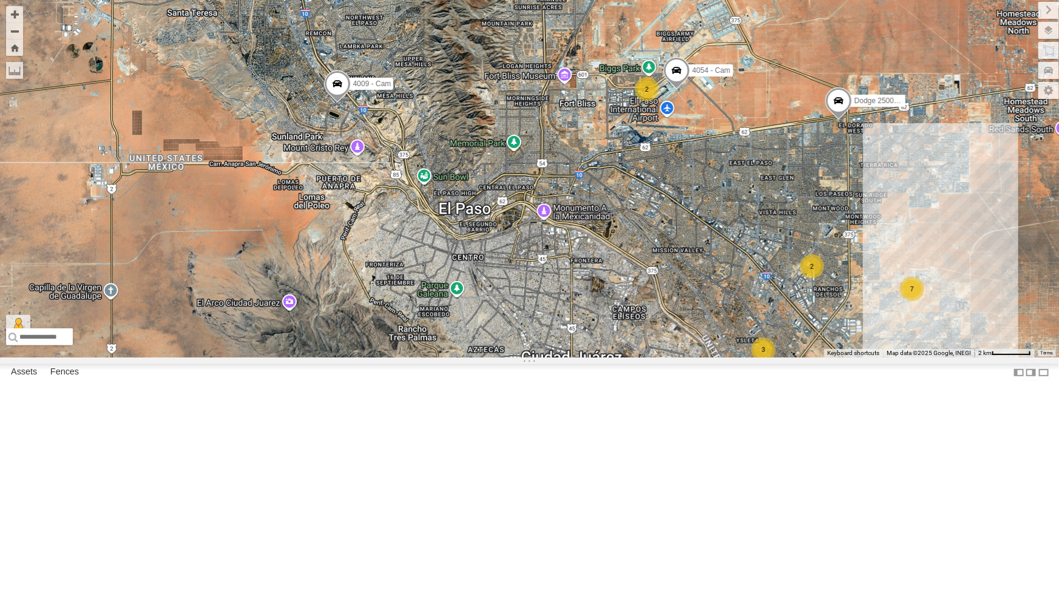
click at [811, 279] on div "2" at bounding box center [812, 266] width 24 height 24
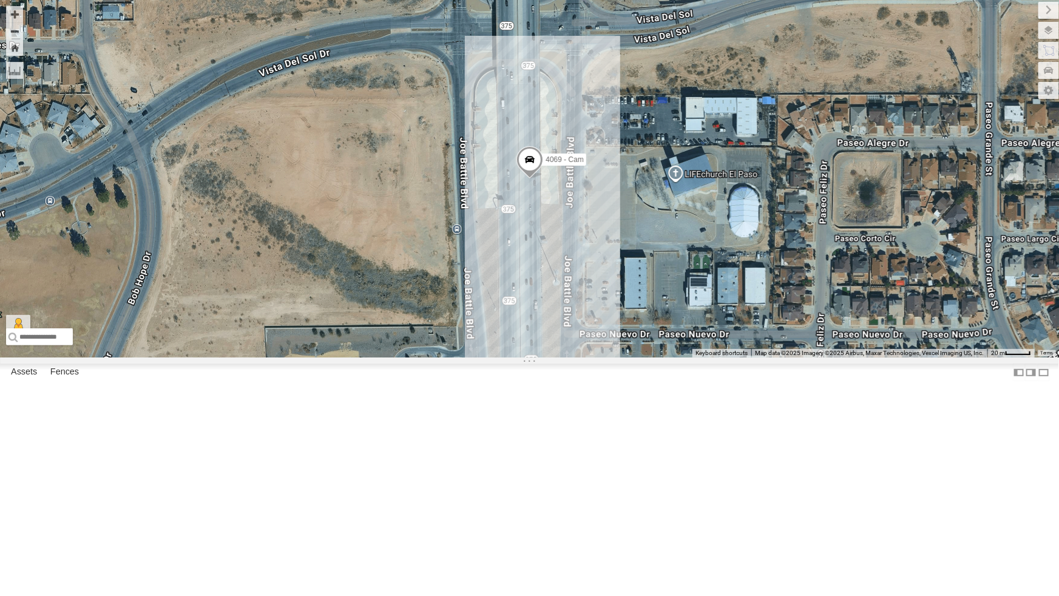
click at [530, 357] on div "4069 - Cam" at bounding box center [529, 178] width 1059 height 357
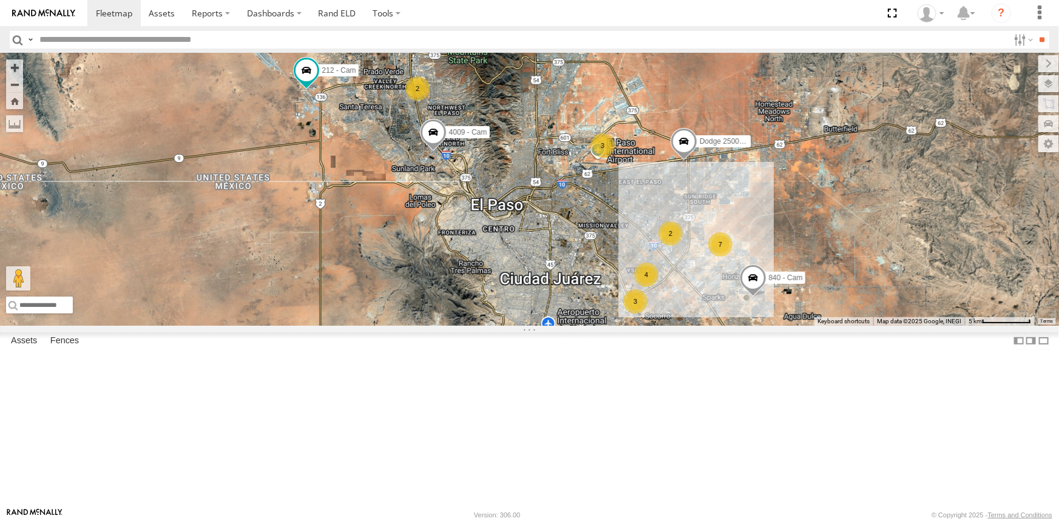
click at [600, 158] on div "3" at bounding box center [602, 145] width 24 height 24
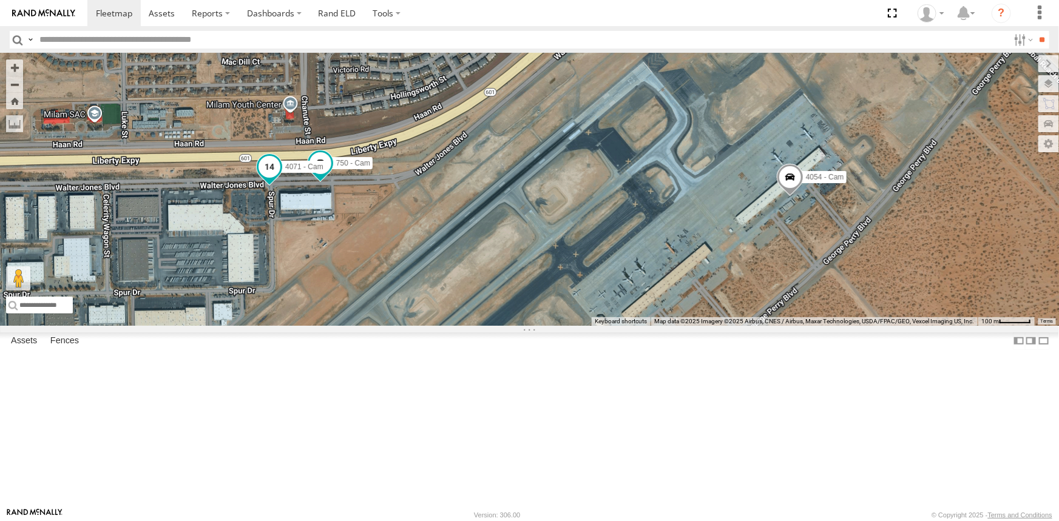
click at [265, 178] on span at bounding box center [269, 167] width 22 height 22
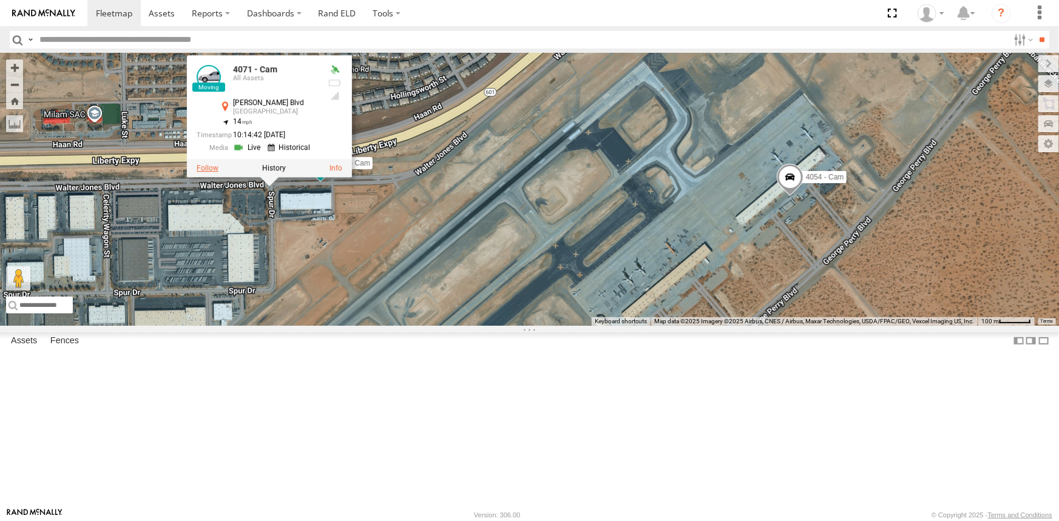
click at [201, 172] on label at bounding box center [207, 168] width 22 height 8
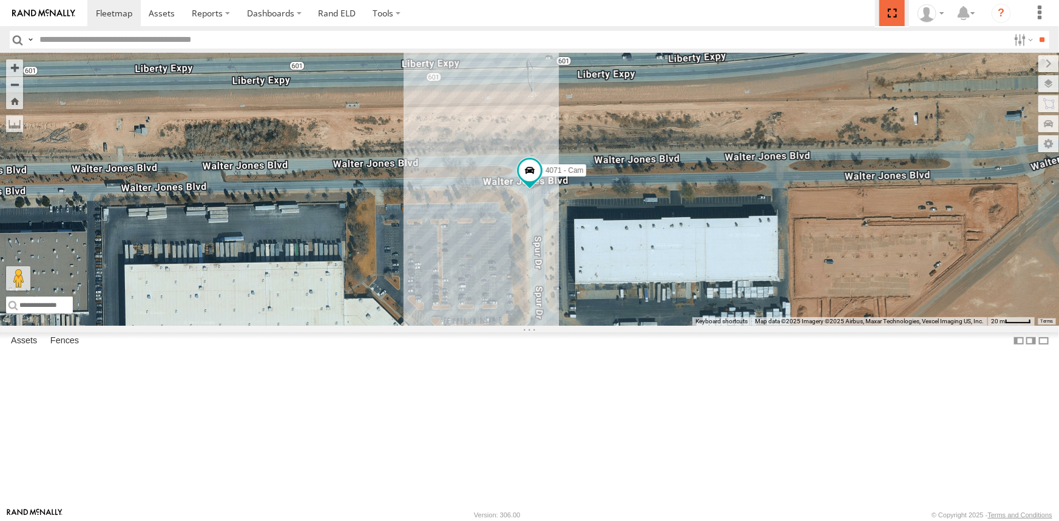
click at [899, 12] on span at bounding box center [891, 13] width 25 height 26
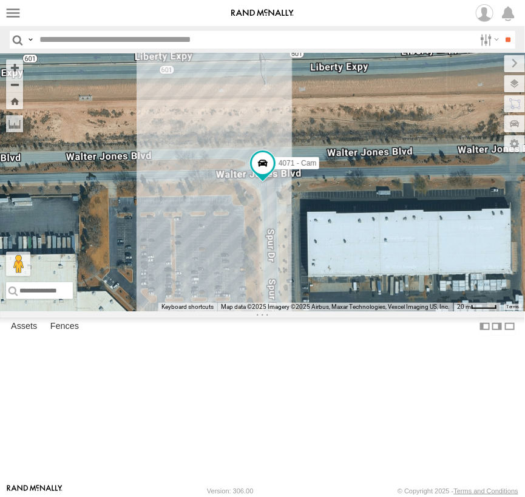
drag, startPoint x: 422, startPoint y: 12, endPoint x: 655, endPoint y: 95, distance: 246.6
click at [0, 0] on span at bounding box center [0, 0] width 0 height 0
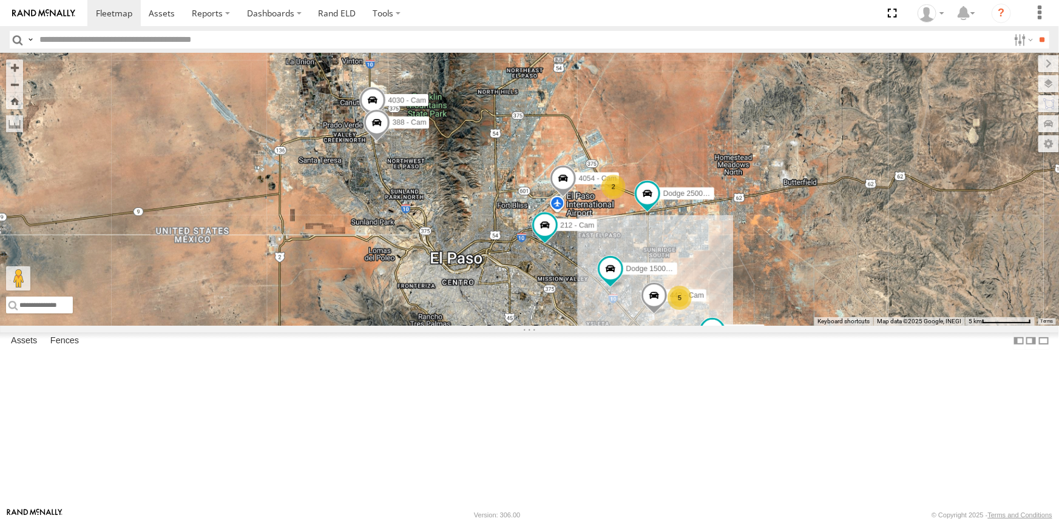
click at [683, 310] on div "5" at bounding box center [679, 298] width 24 height 24
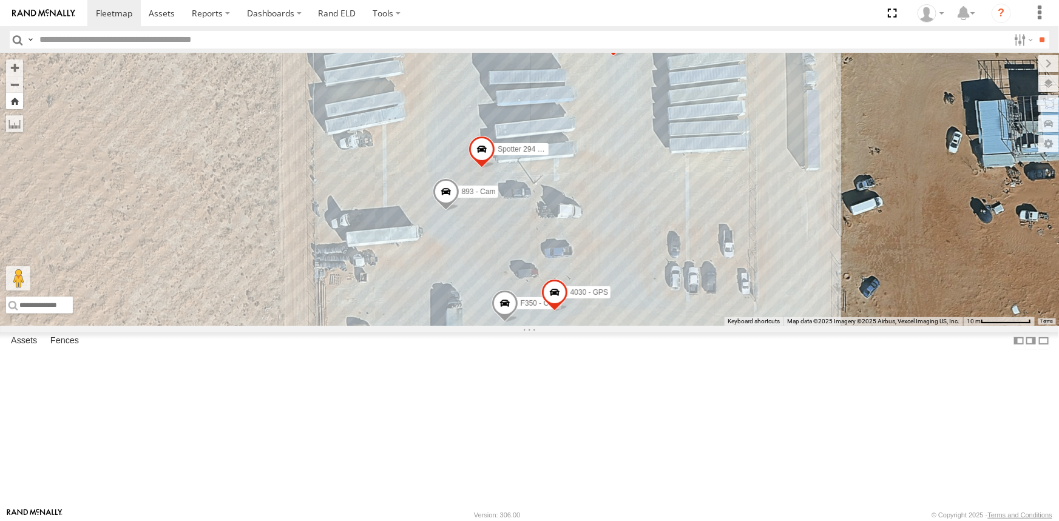
click at [14, 104] on button "Zoom Home" at bounding box center [14, 101] width 17 height 16
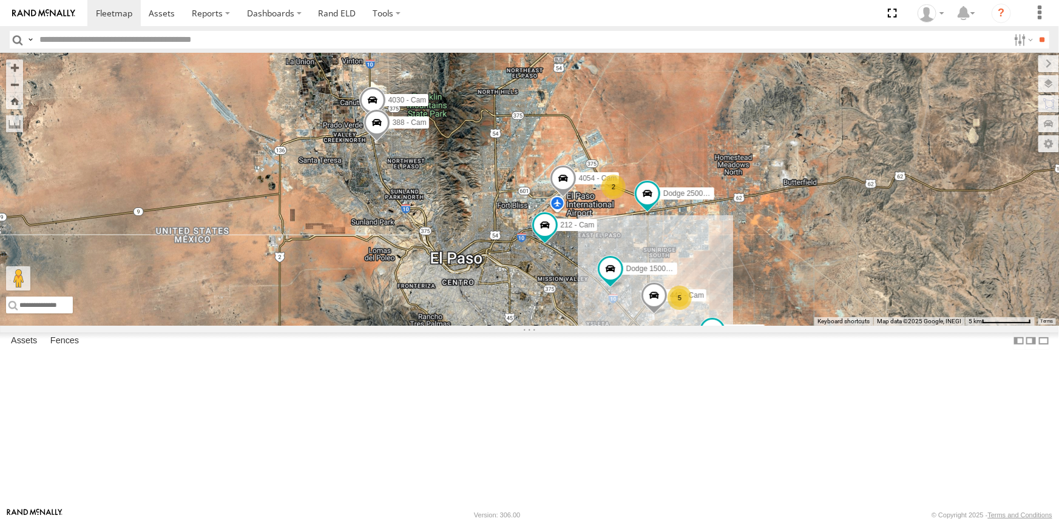
click at [593, 356] on div "9" at bounding box center [598, 343] width 24 height 24
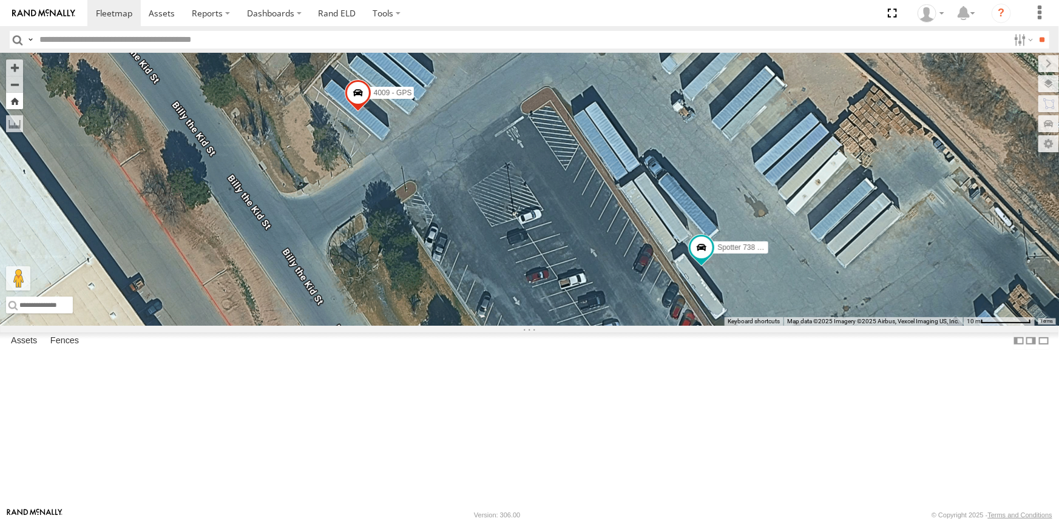
click at [18, 99] on button "Zoom Home" at bounding box center [14, 101] width 17 height 16
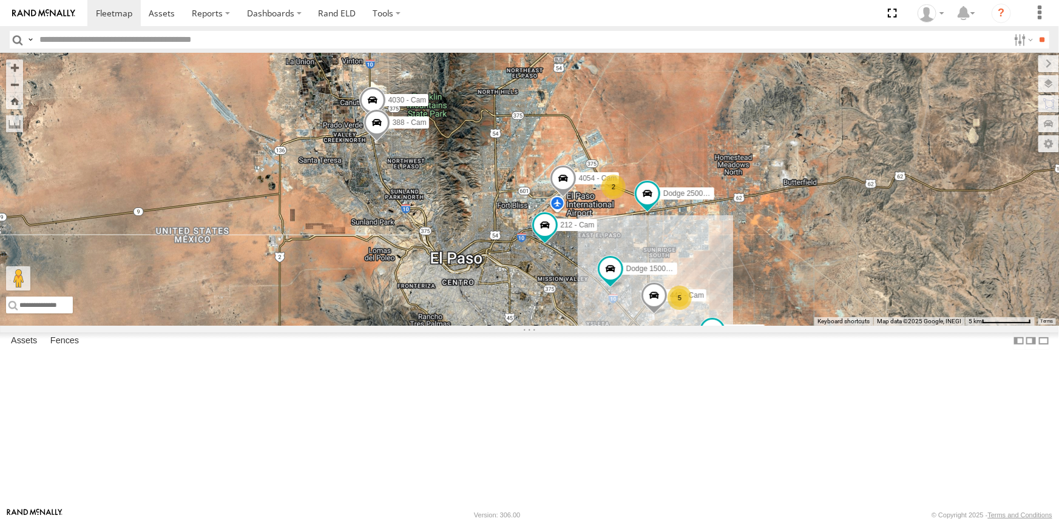
click at [596, 356] on div "9" at bounding box center [598, 343] width 24 height 24
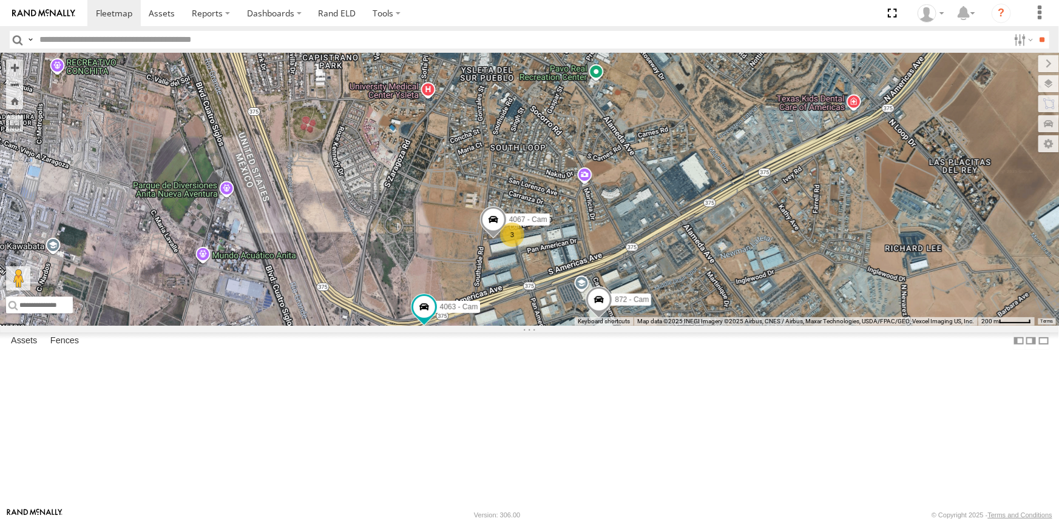
click at [507, 247] on div "3" at bounding box center [512, 235] width 24 height 24
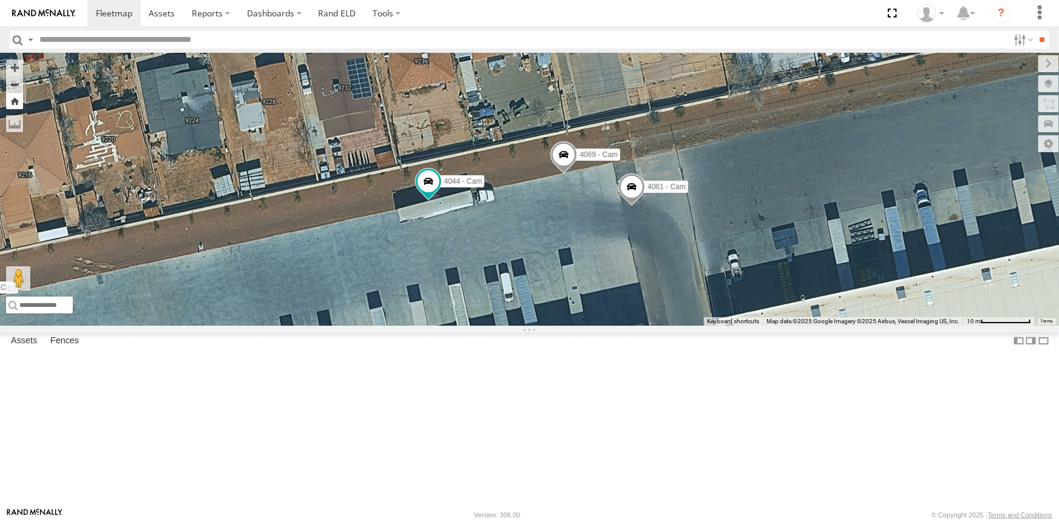
click at [17, 103] on button "Zoom Home" at bounding box center [14, 101] width 17 height 16
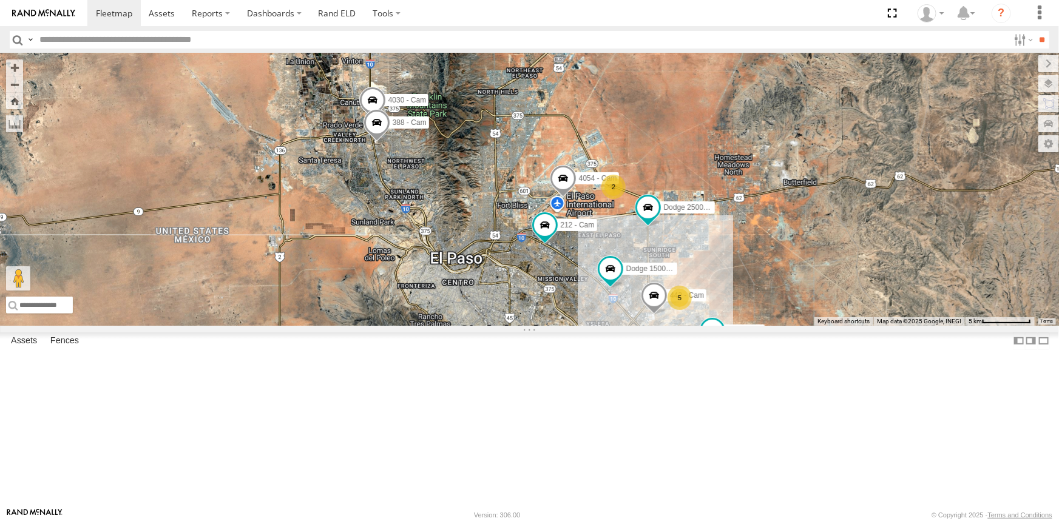
click at [0, 0] on label at bounding box center [0, 0] width 0 height 0
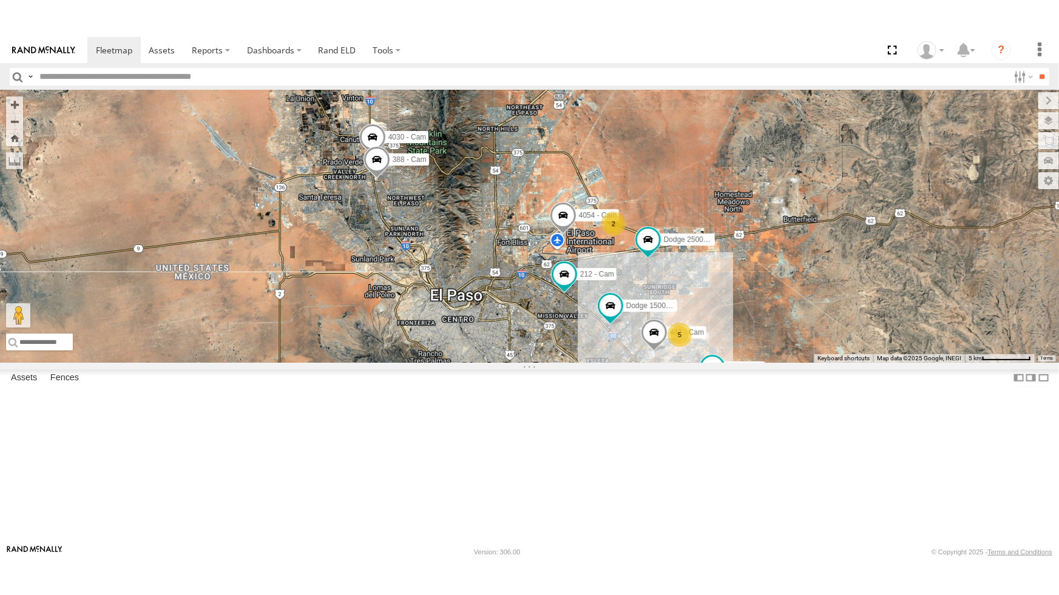
scroll to position [165, 0]
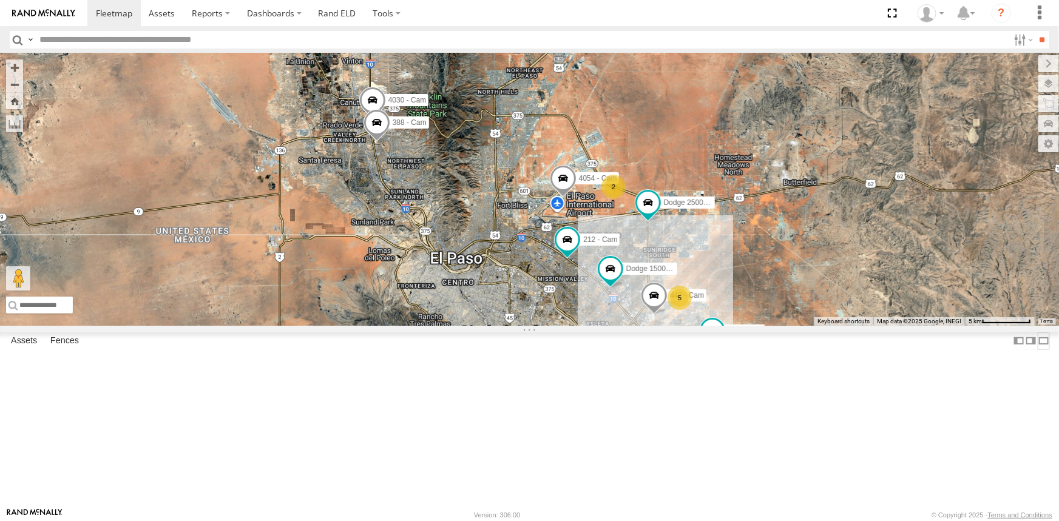
click at [1038, 350] on label at bounding box center [1044, 342] width 12 height 18
click at [601, 356] on div "9" at bounding box center [598, 343] width 24 height 24
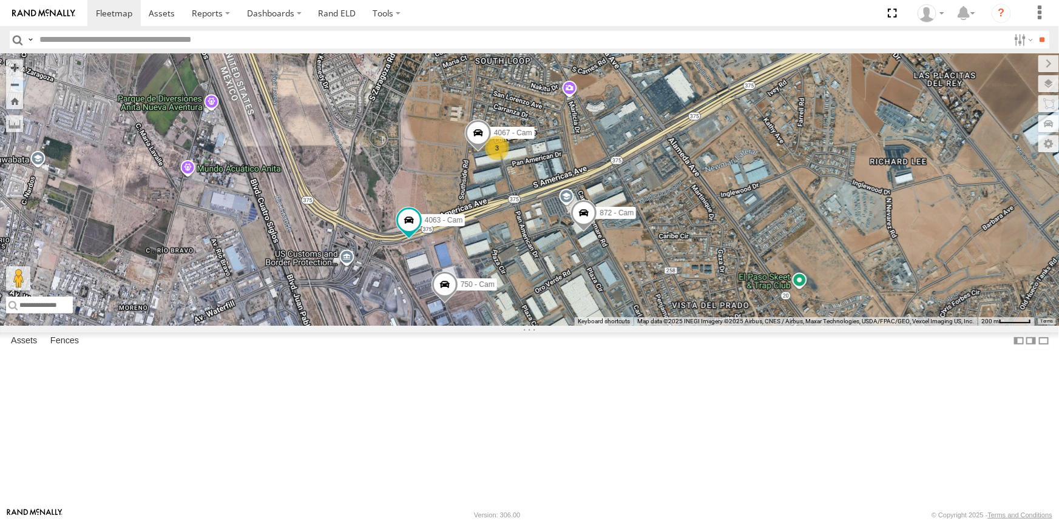
drag, startPoint x: 552, startPoint y: 453, endPoint x: 536, endPoint y: 362, distance: 92.3
click at [536, 326] on div "442 - Cam Dodge 2500 - Cam 4054 - Cam 4030 - Cam Dodge 1500 - Cam 840 - Cam 388…" at bounding box center [529, 189] width 1059 height 272
click at [475, 152] on span at bounding box center [477, 136] width 27 height 33
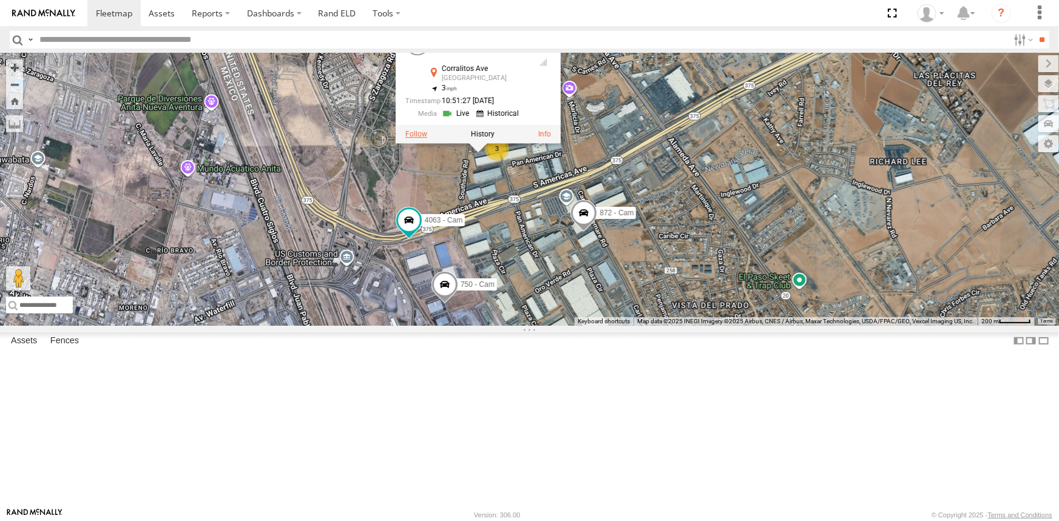
click at [414, 138] on label at bounding box center [416, 134] width 22 height 8
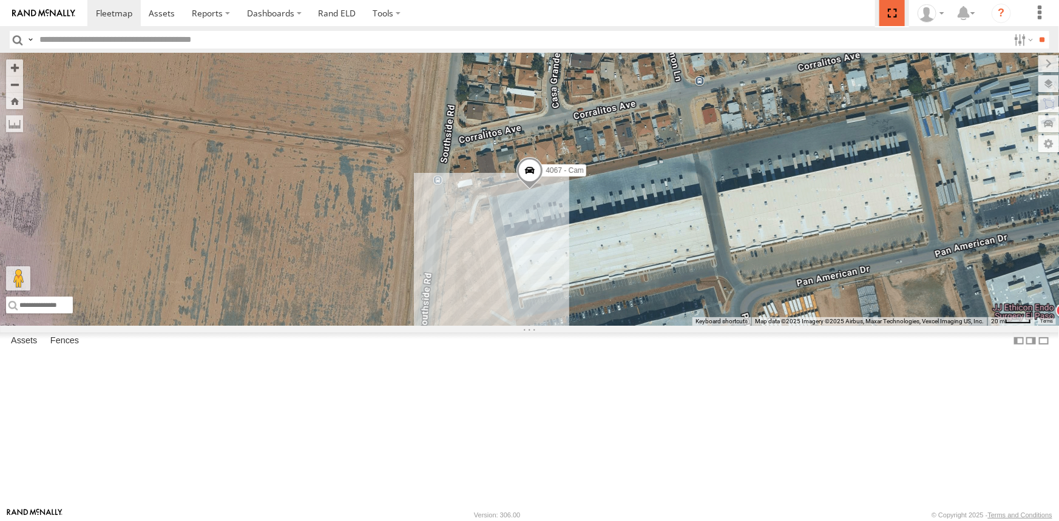
click at [893, 15] on span at bounding box center [891, 13] width 25 height 26
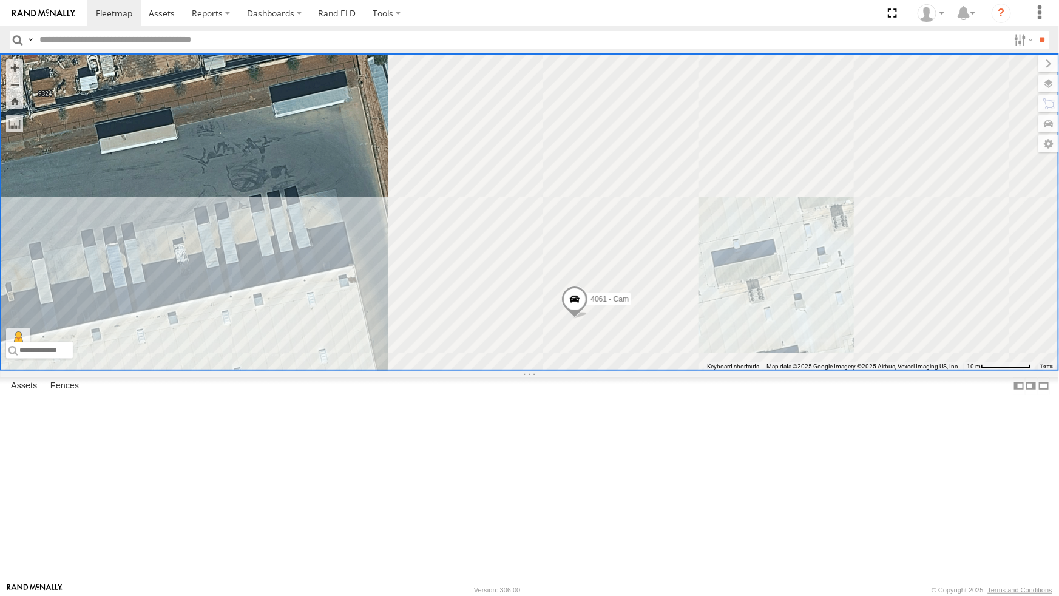
click at [503, 307] on div "4061 - Cam" at bounding box center [529, 211] width 1059 height 317
